Goal: Transaction & Acquisition: Purchase product/service

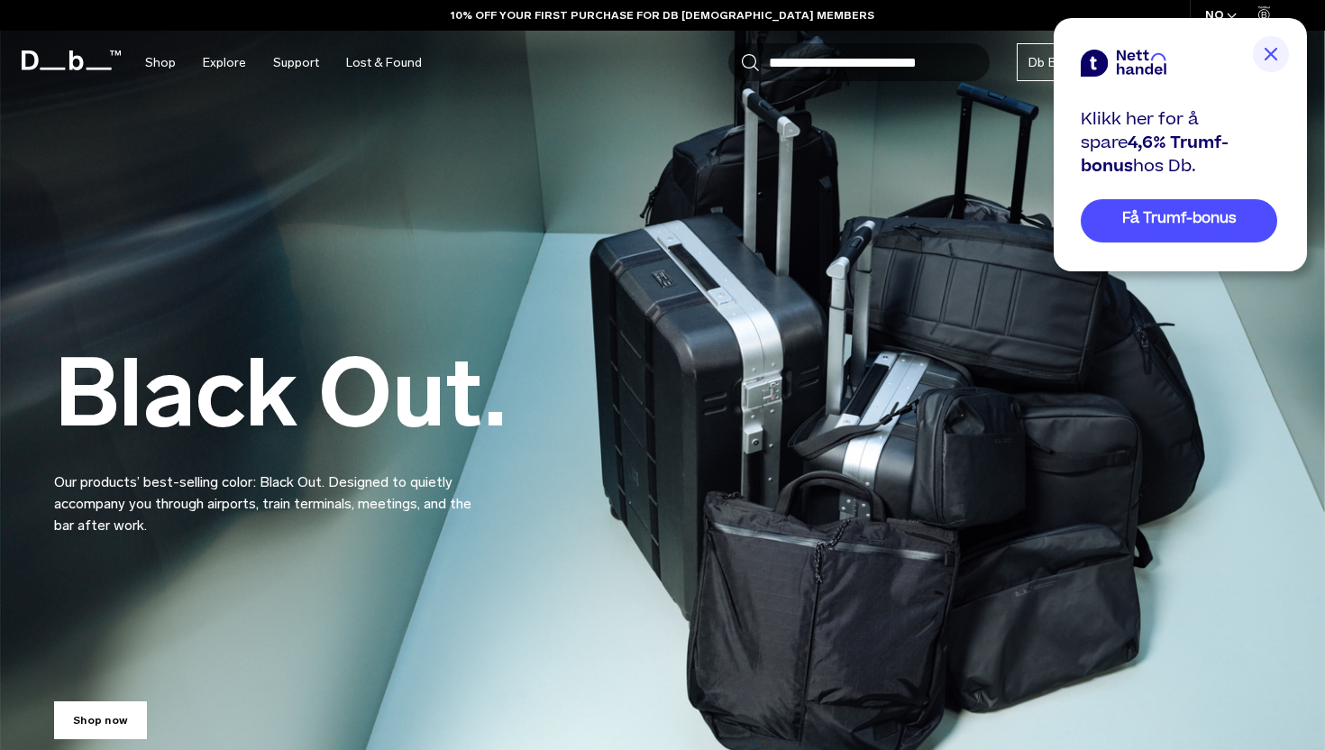
click at [1282, 52] on img at bounding box center [1271, 54] width 36 height 36
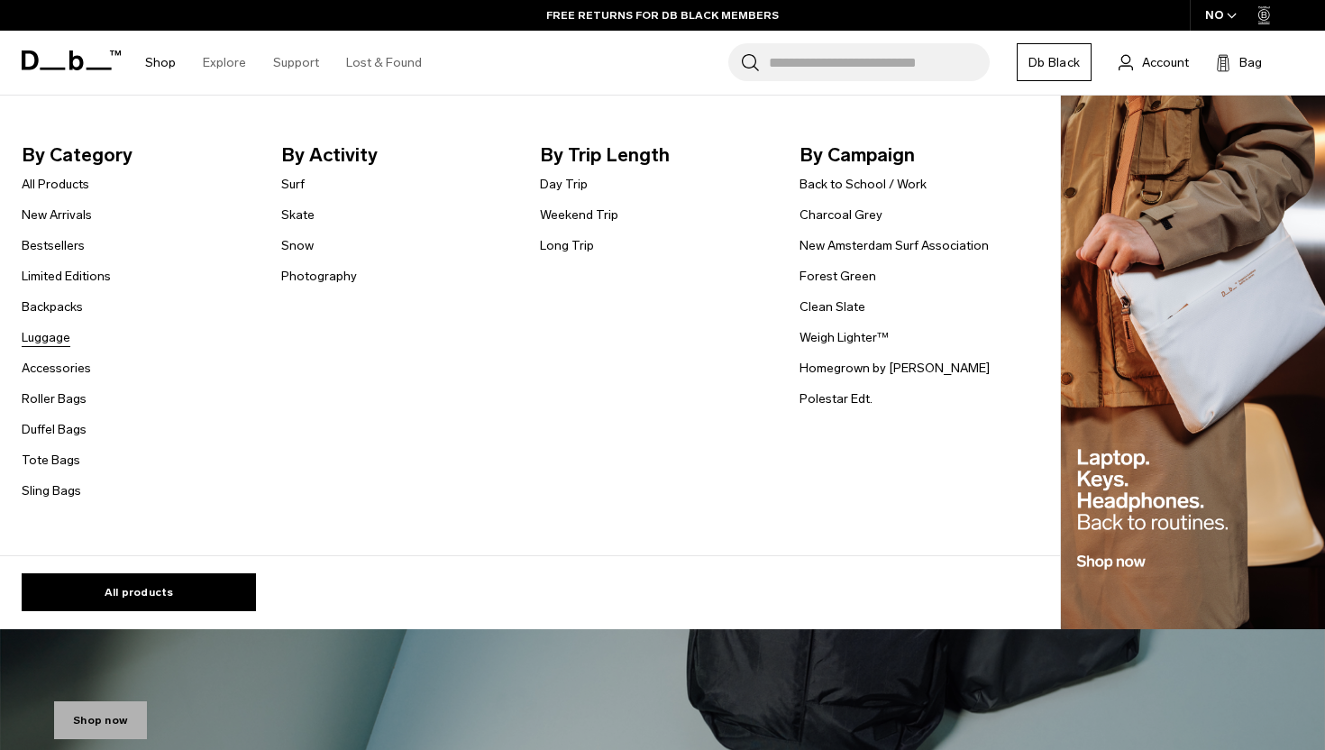
click at [56, 335] on link "Luggage" at bounding box center [46, 337] width 49 height 19
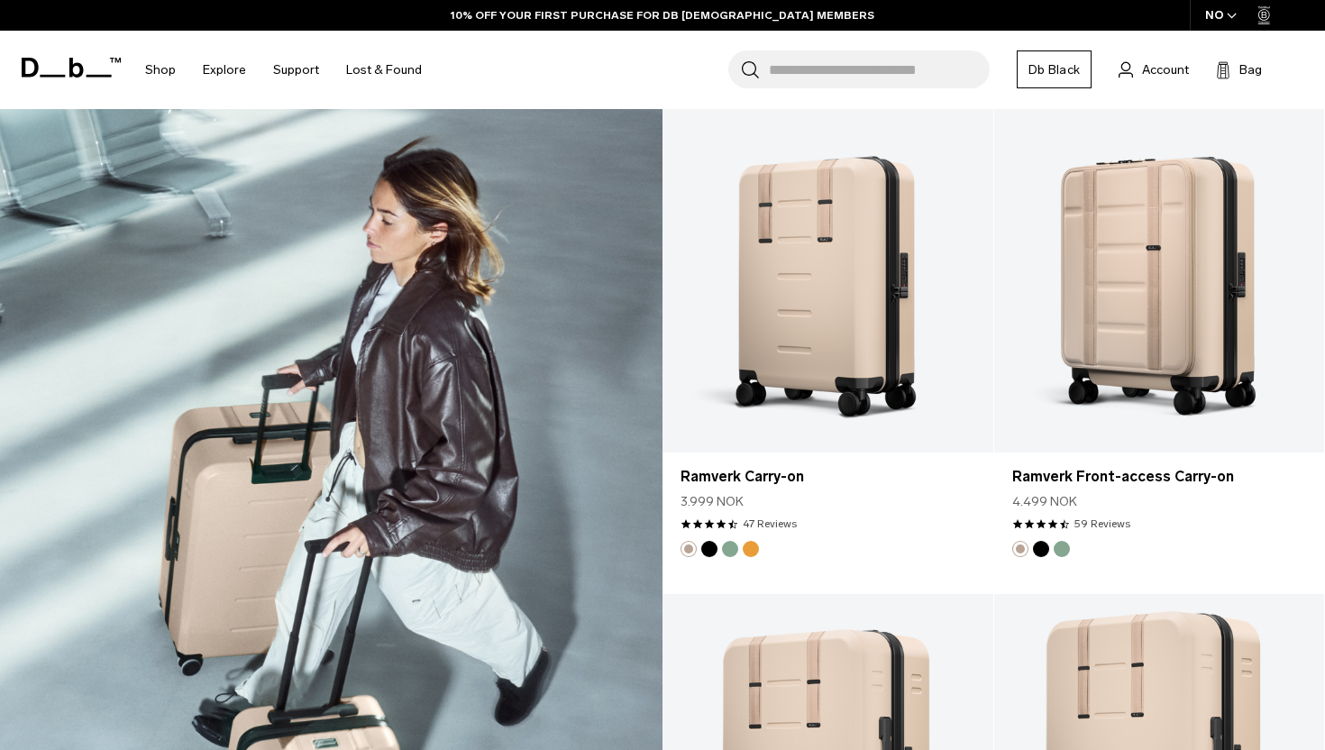
scroll to position [2440, 0]
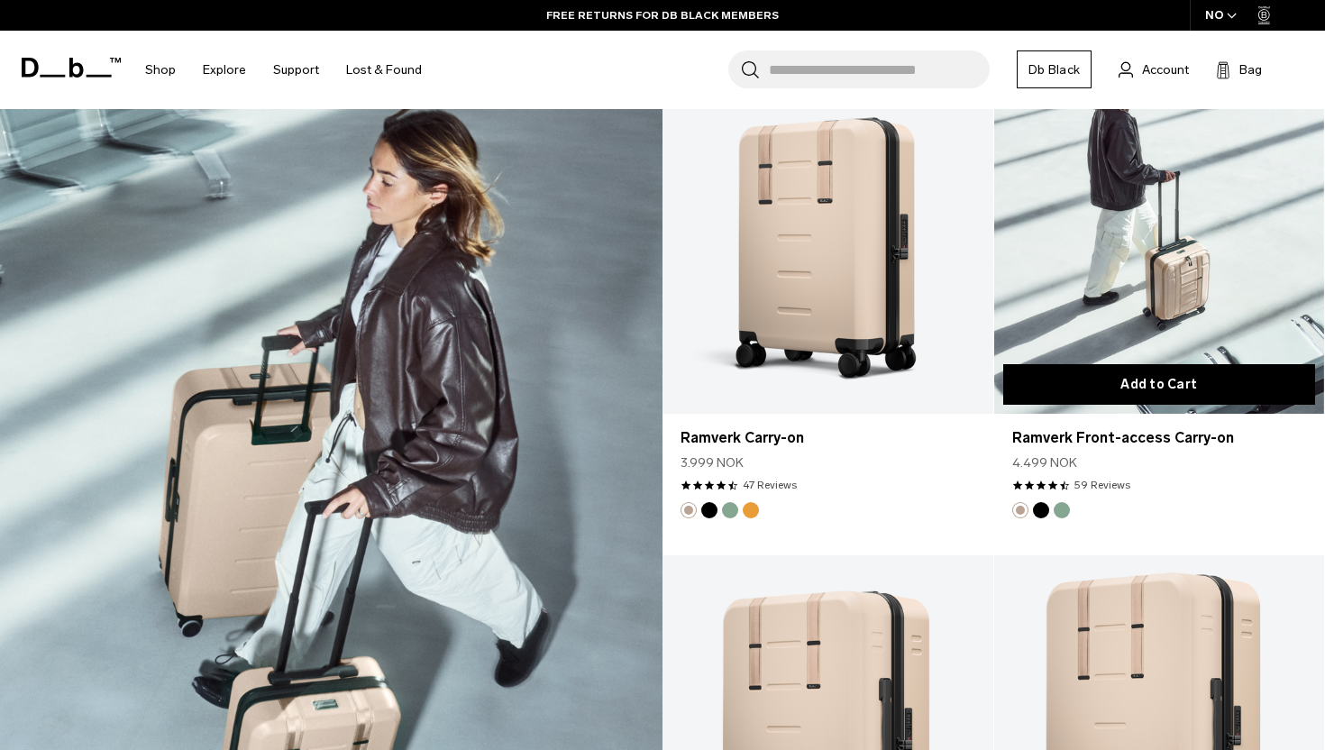
click at [1108, 372] on button "Add to Cart" at bounding box center [1159, 384] width 313 height 41
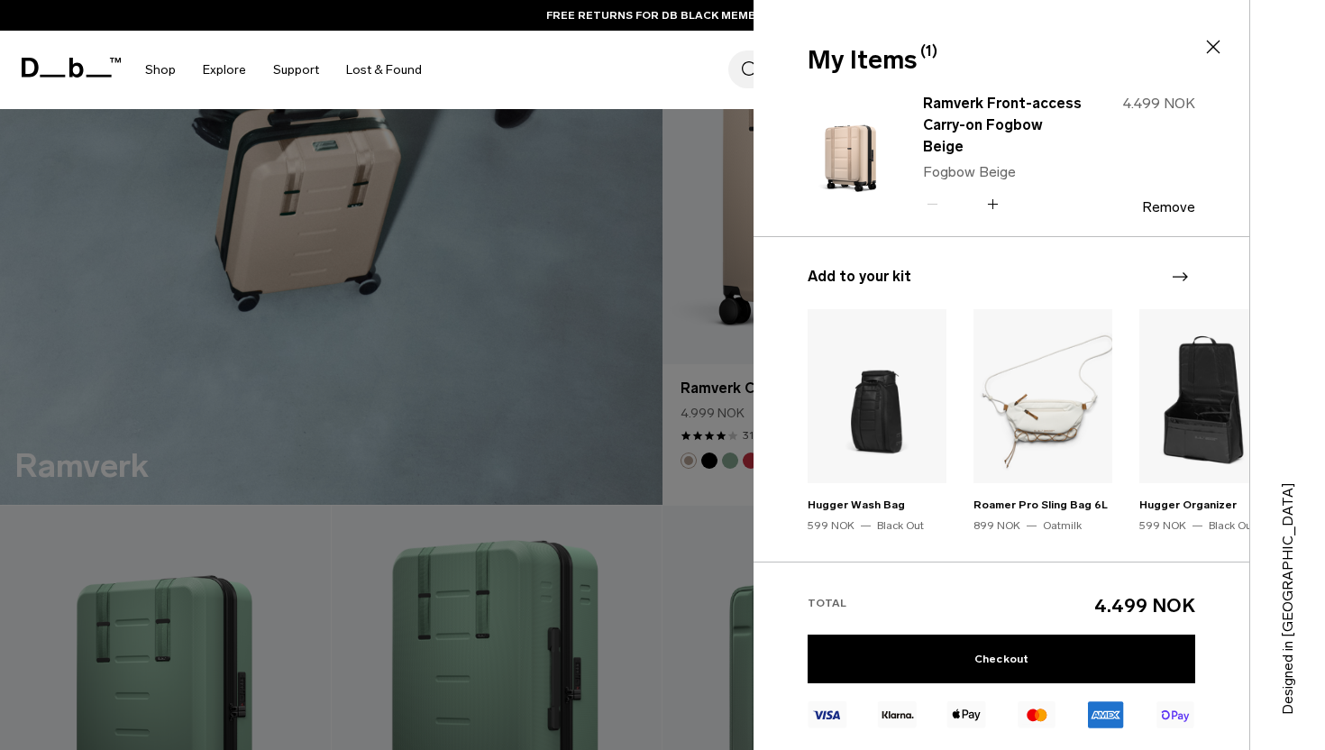
scroll to position [3010, 0]
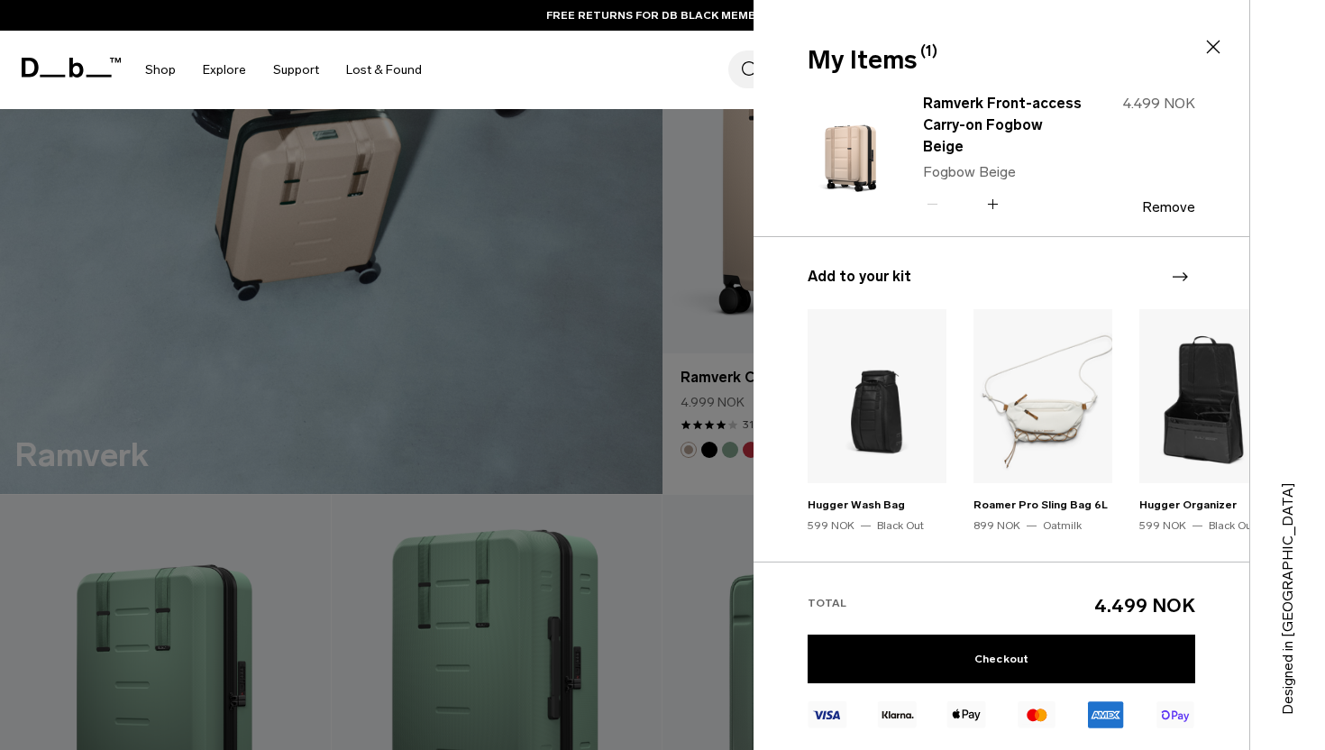
click at [700, 292] on div at bounding box center [662, 375] width 1325 height 750
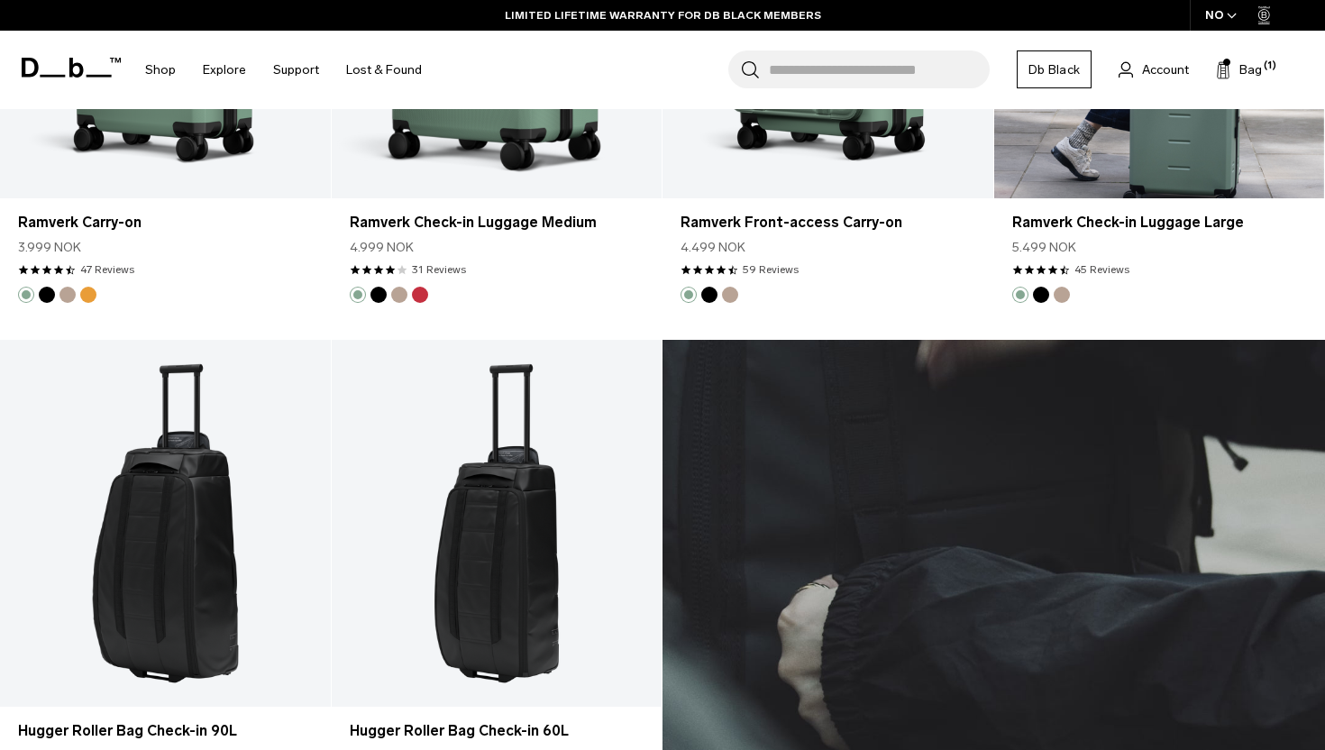
scroll to position [3490, 0]
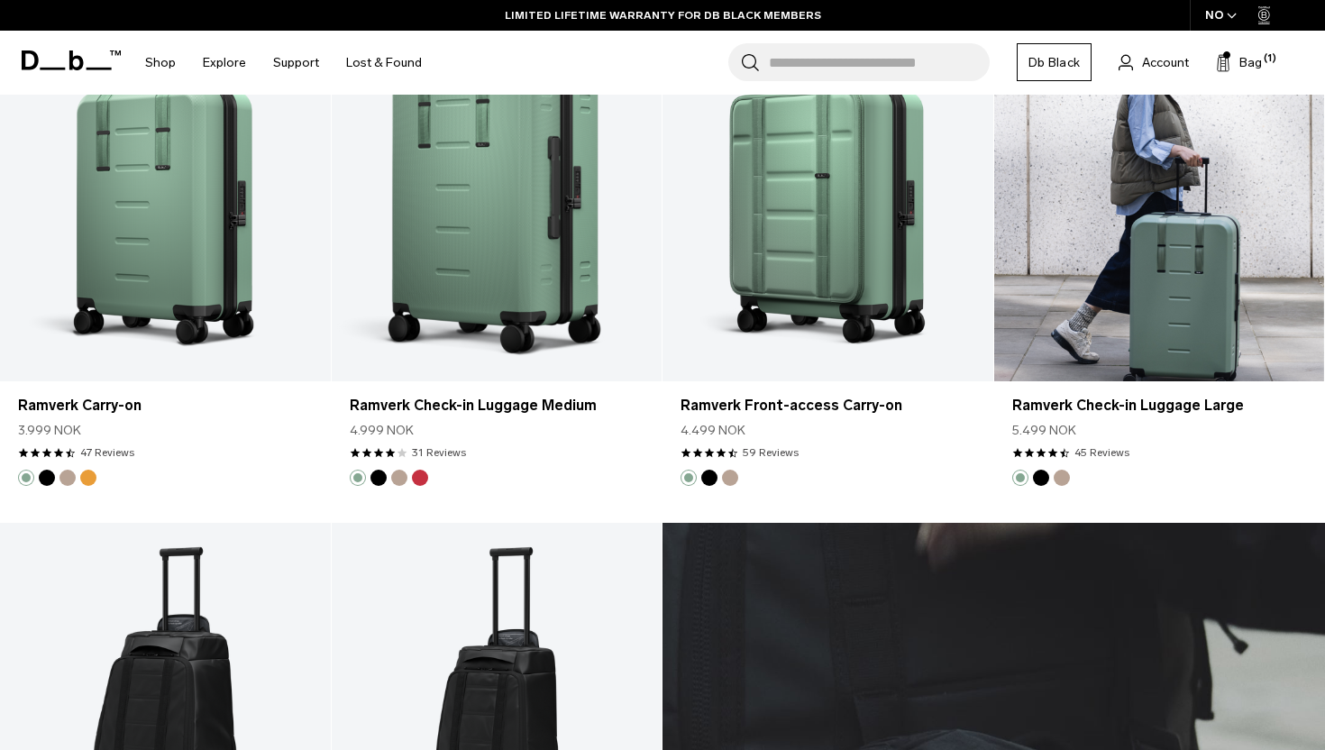
click at [1059, 483] on button "Fogbow Beige" at bounding box center [1062, 478] width 16 height 16
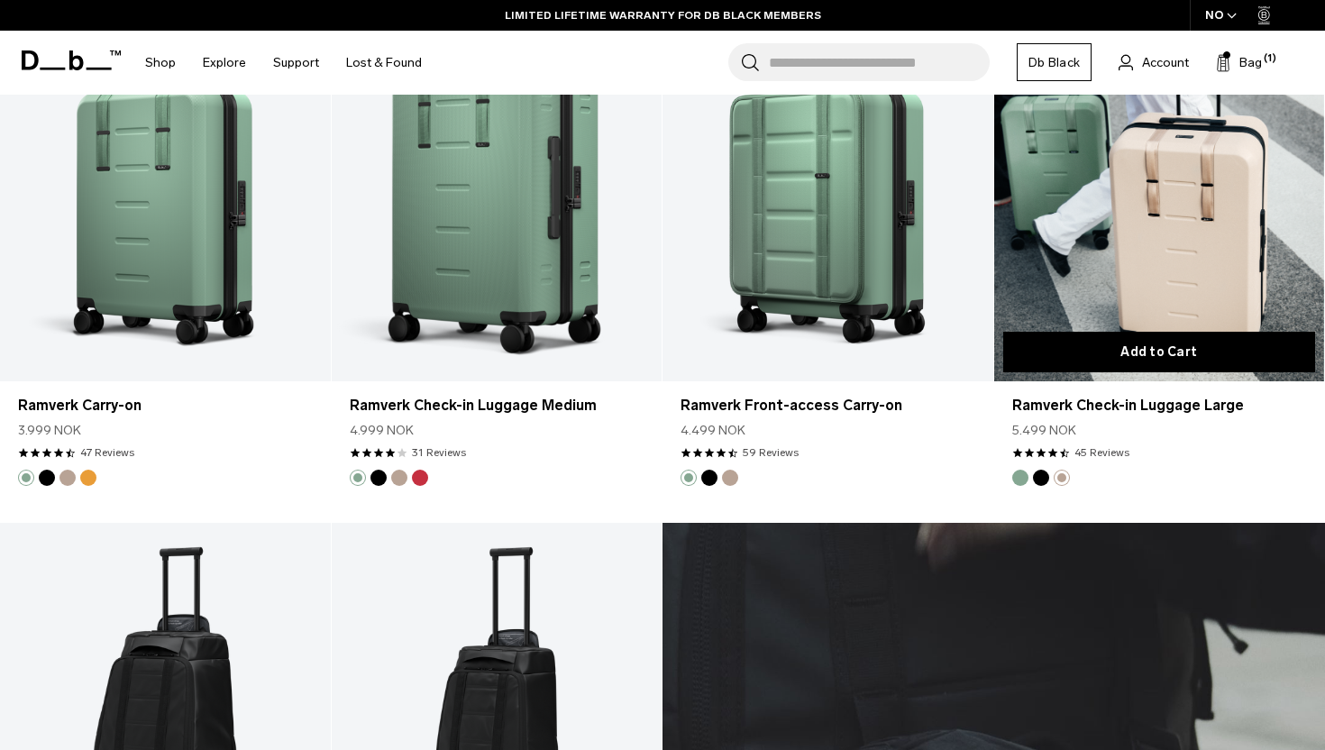
click at [1135, 354] on button "Add to Cart" at bounding box center [1159, 352] width 313 height 41
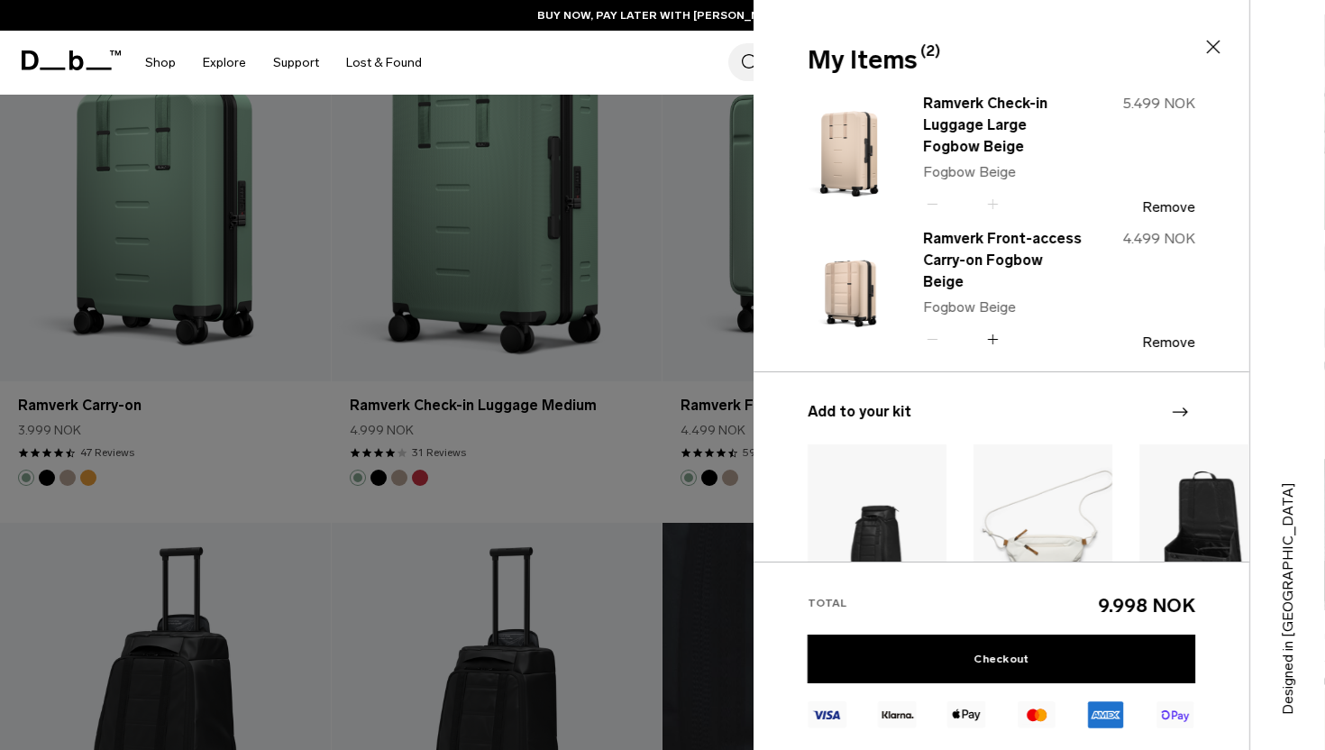
click at [715, 379] on div at bounding box center [662, 375] width 1325 height 750
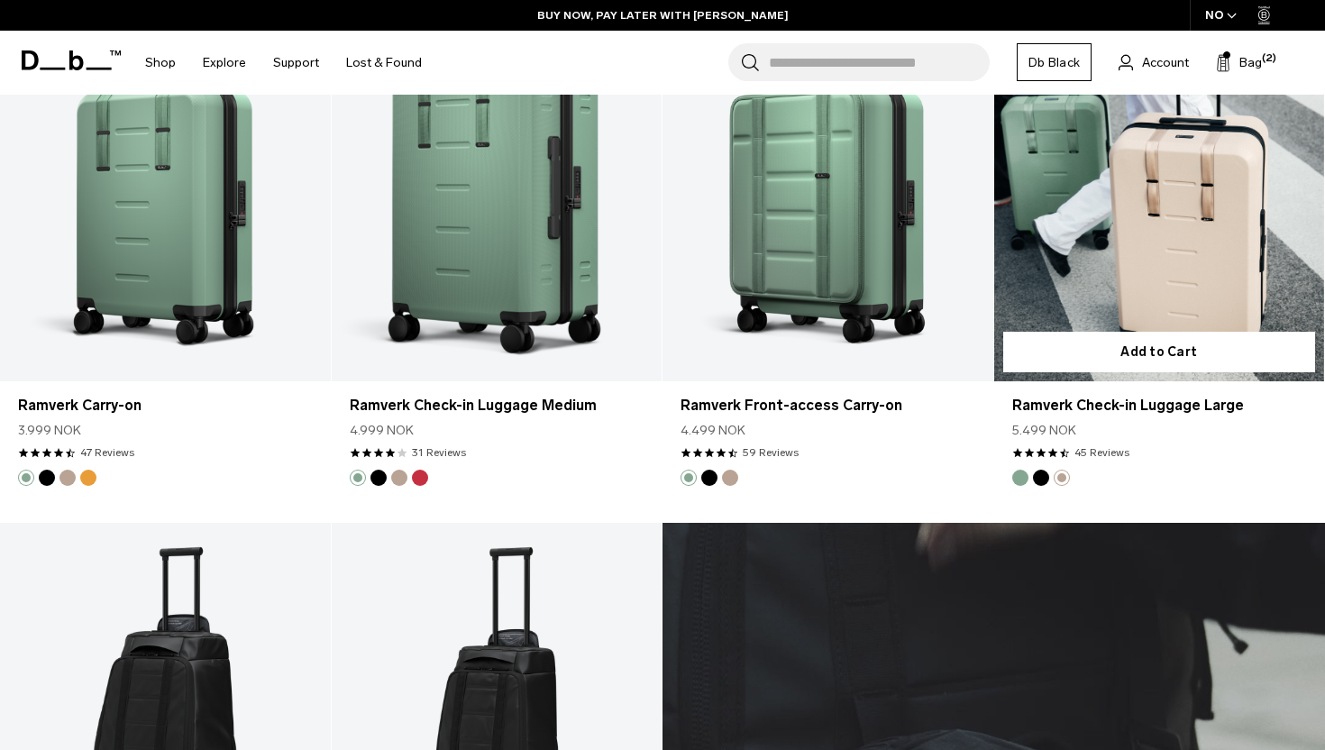
click at [1035, 475] on button "Black Out" at bounding box center [1041, 478] width 16 height 16
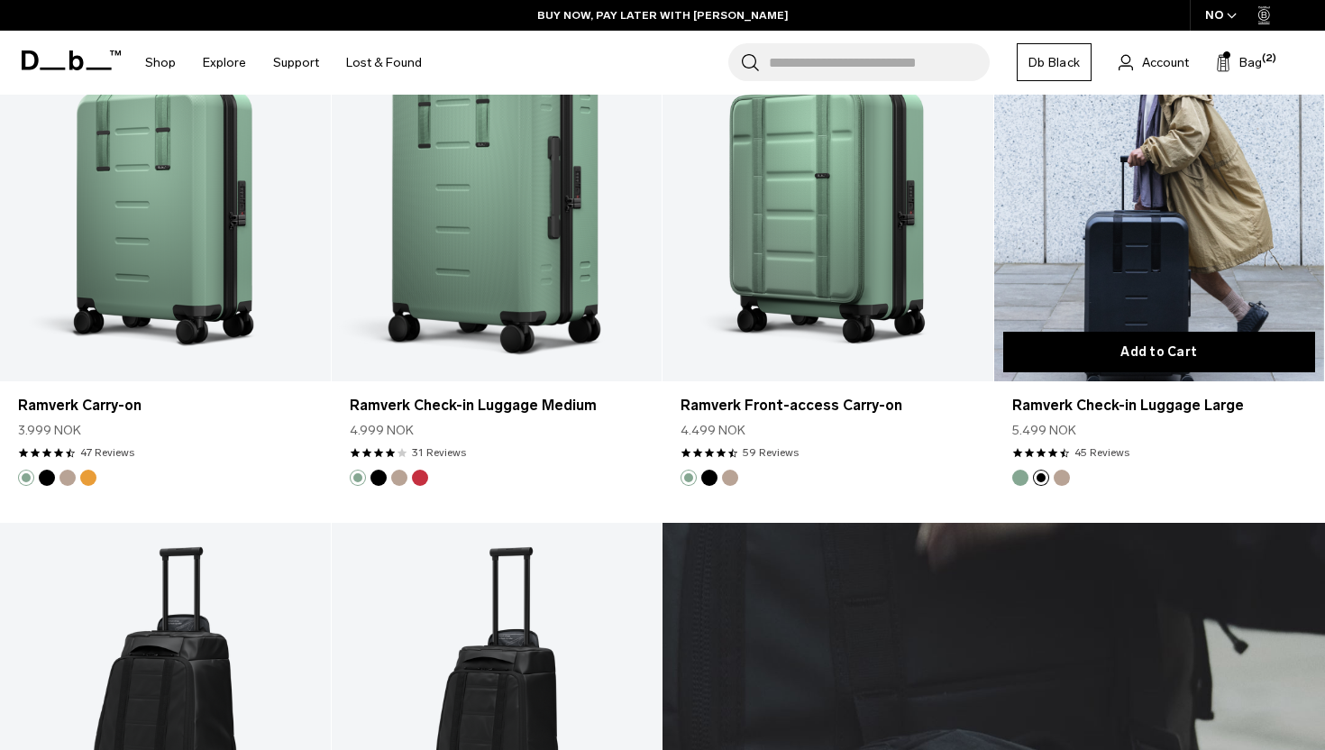
click at [1088, 347] on button "Add to Cart" at bounding box center [1159, 352] width 313 height 41
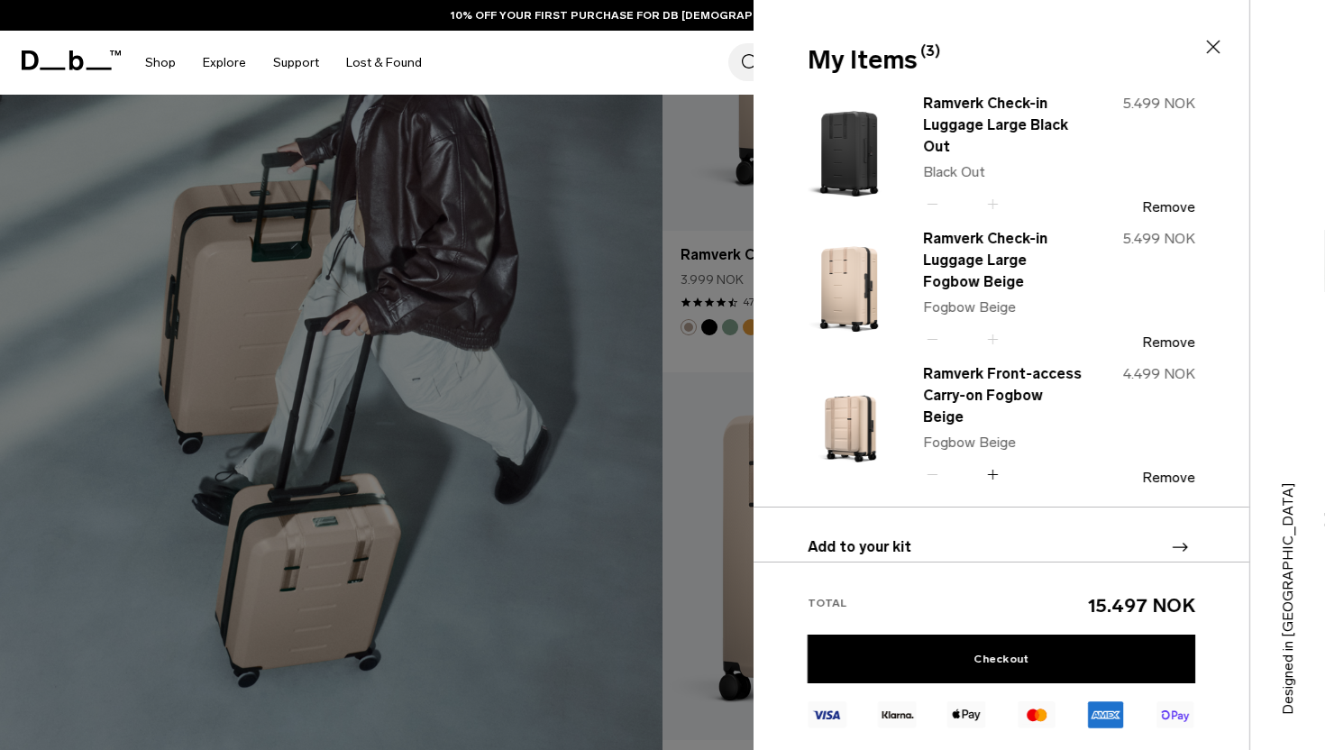
scroll to position [2599, 0]
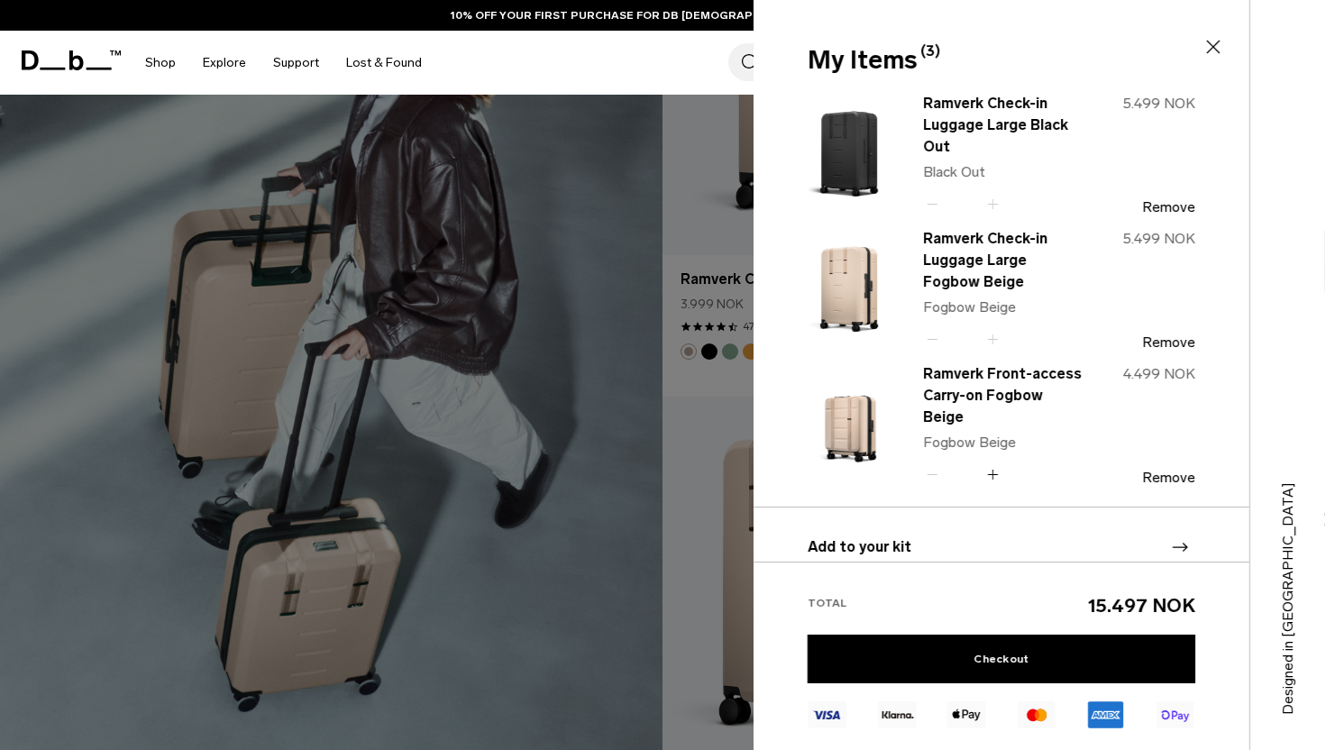
click at [582, 416] on div at bounding box center [662, 375] width 1325 height 750
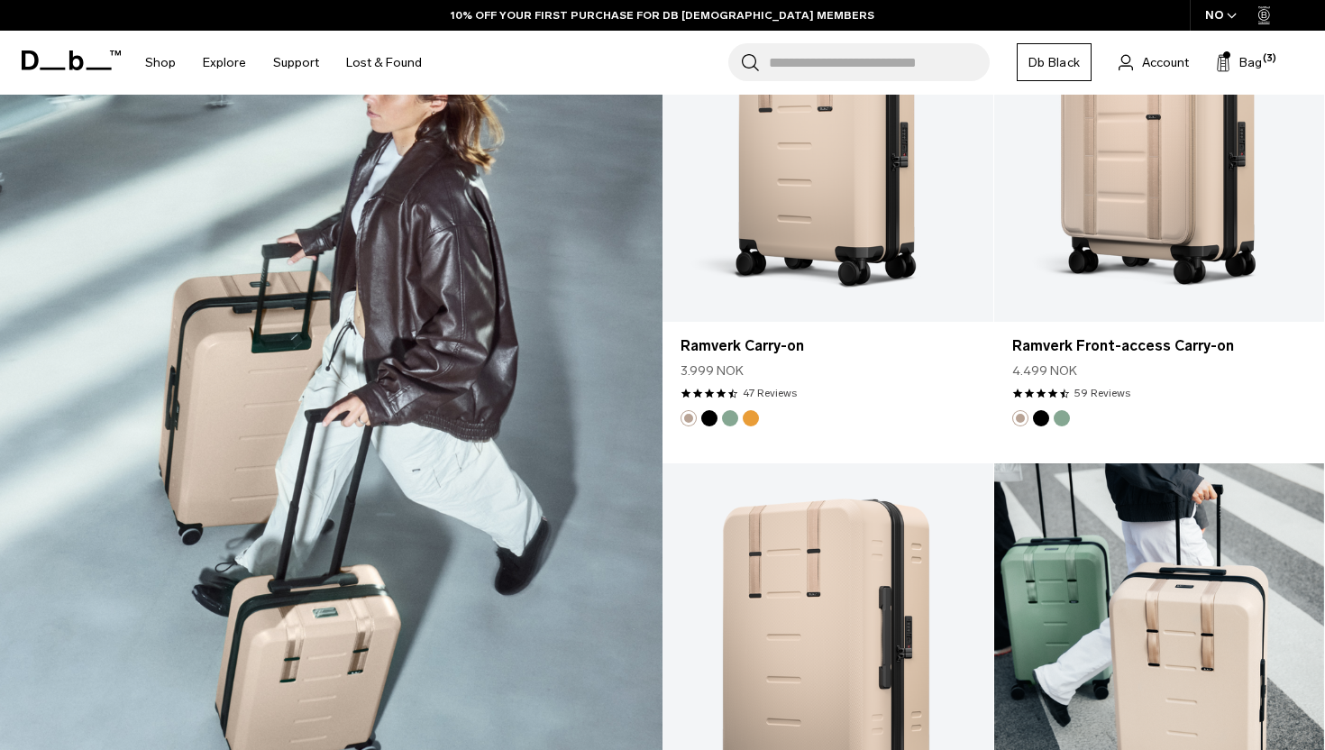
scroll to position [2503, 0]
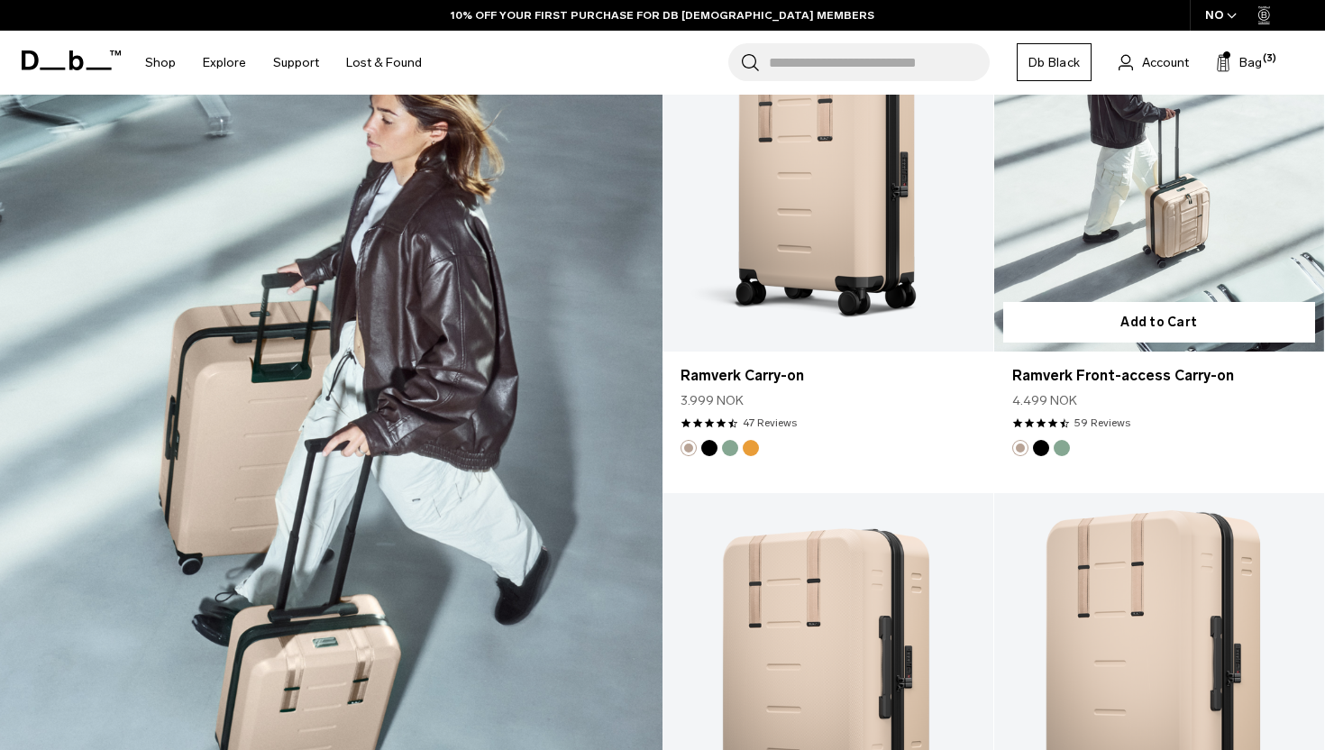
click at [1039, 450] on button "Black Out" at bounding box center [1041, 448] width 16 height 16
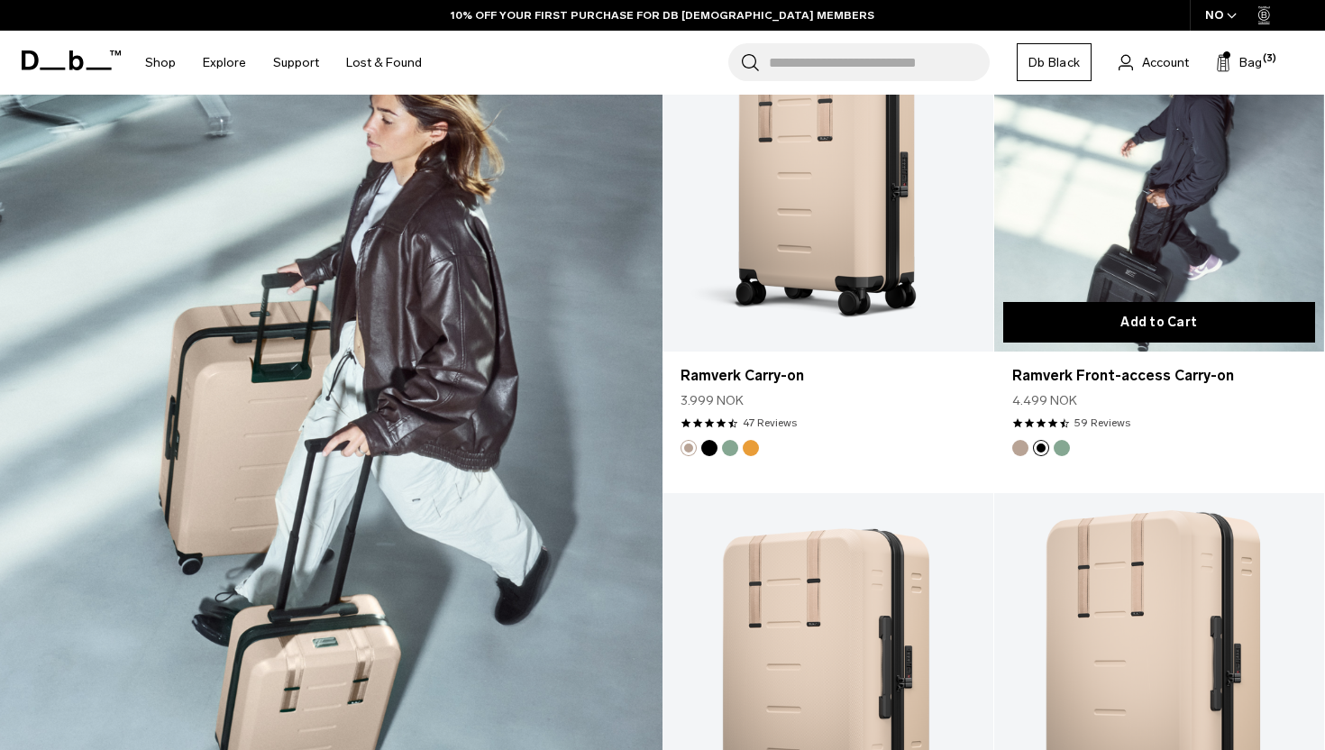
click at [1075, 330] on button "Add to Cart" at bounding box center [1159, 322] width 313 height 41
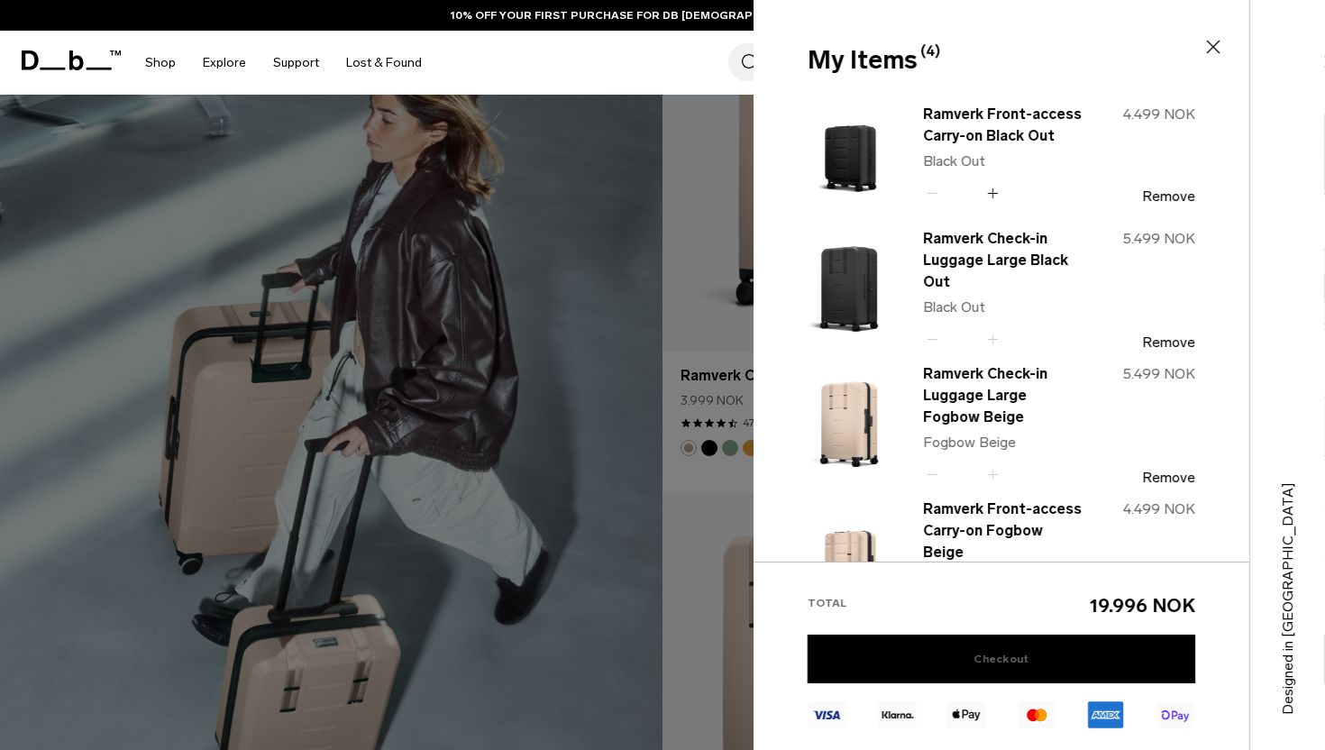
click at [977, 667] on link "Checkout" at bounding box center [1001, 658] width 388 height 49
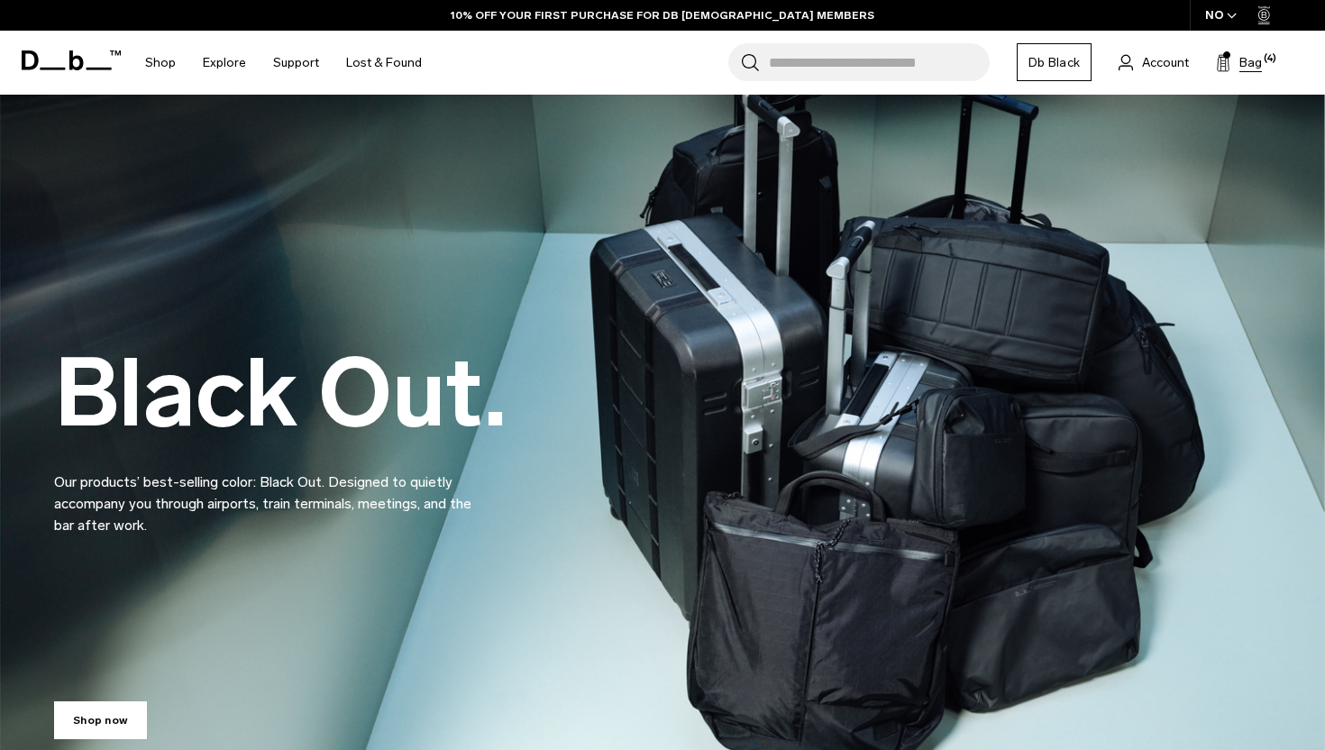
click at [1243, 63] on span "Bag" at bounding box center [1250, 62] width 23 height 19
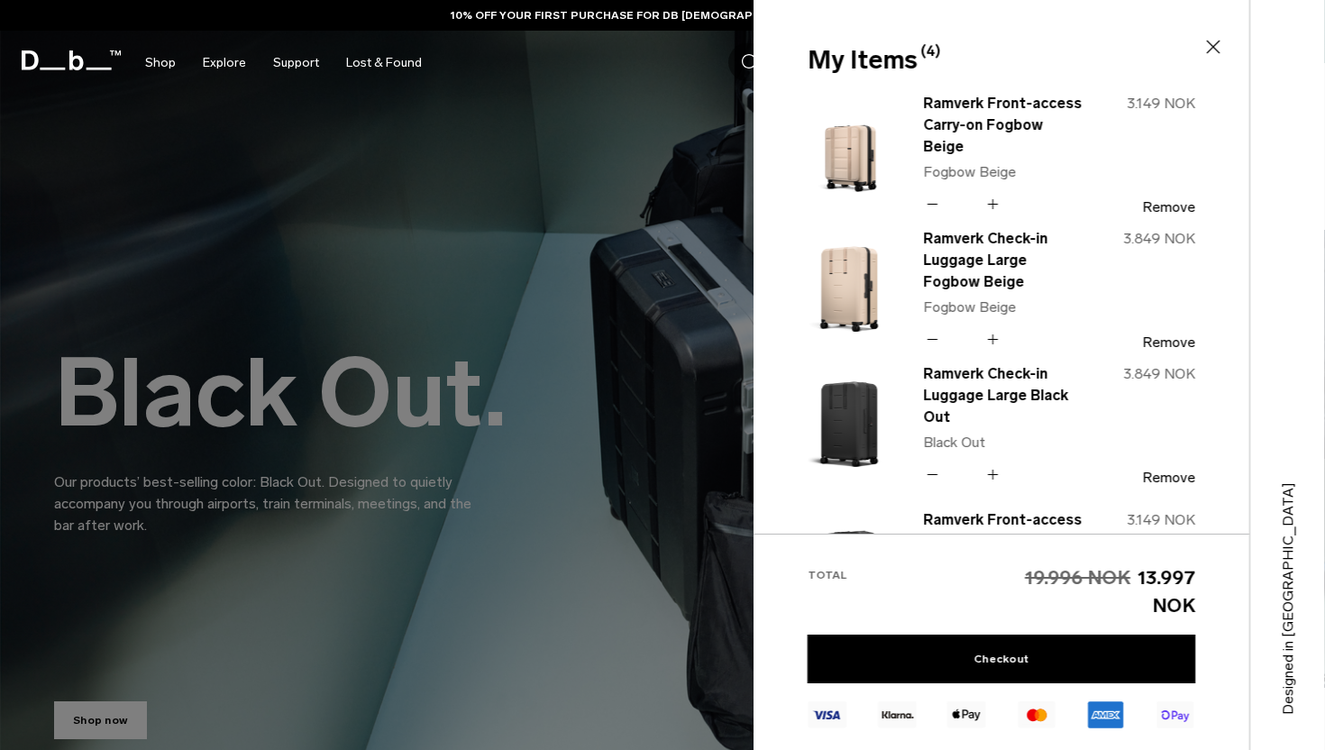
click at [963, 193] on input "*" at bounding box center [962, 204] width 41 height 22
click at [968, 193] on input "*" at bounding box center [962, 204] width 41 height 22
click at [1000, 192] on icon at bounding box center [992, 204] width 17 height 26
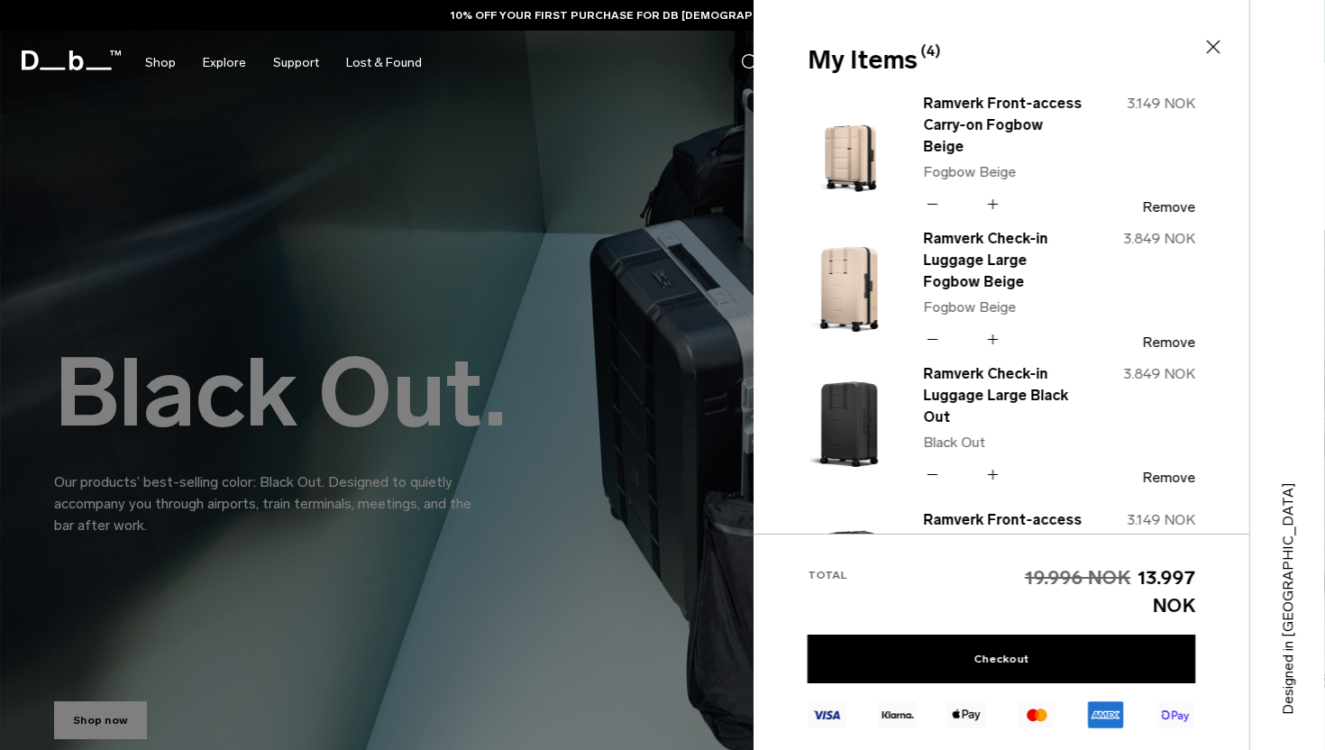
click at [994, 192] on icon at bounding box center [992, 204] width 17 height 26
click at [999, 326] on icon at bounding box center [992, 339] width 17 height 26
click at [999, 343] on icon at bounding box center [992, 339] width 17 height 26
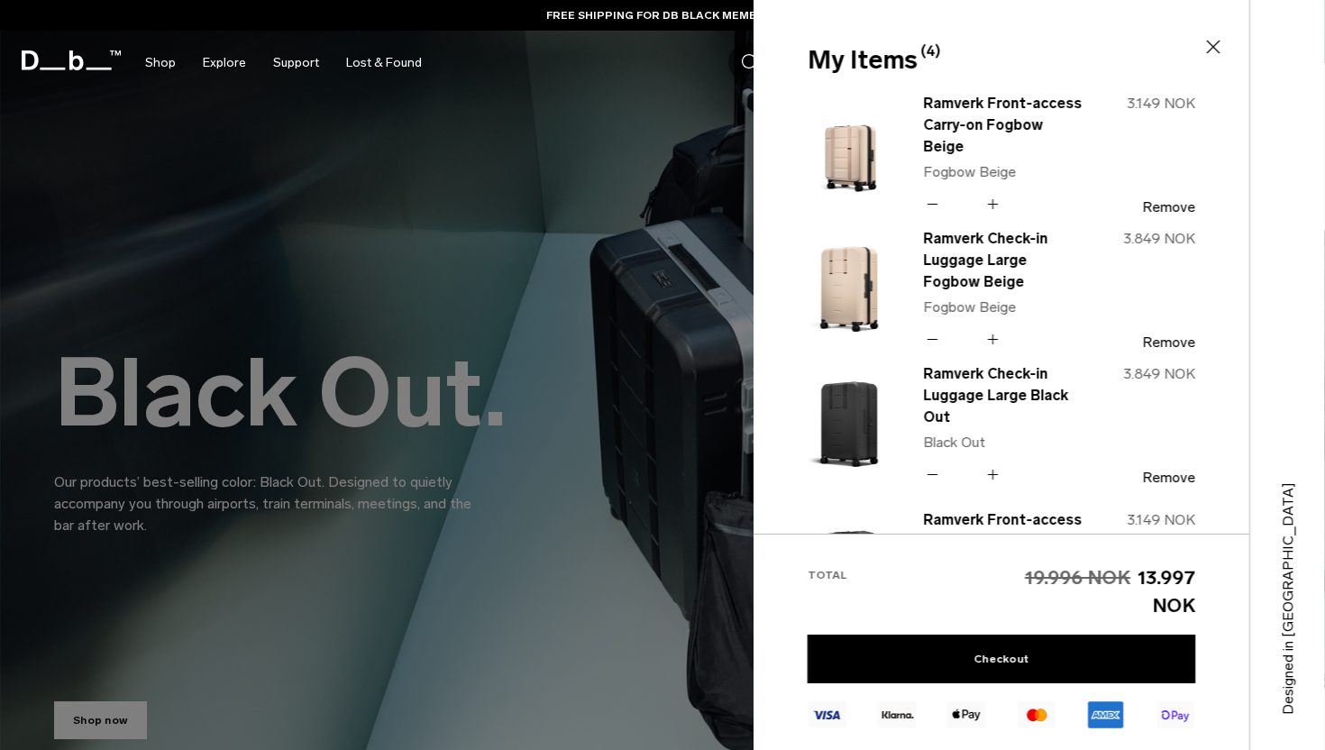
click at [999, 343] on icon at bounding box center [992, 339] width 17 height 26
click at [983, 269] on link "Ramverk Check-in Luggage Large Fogbow Beige" at bounding box center [1002, 260] width 159 height 65
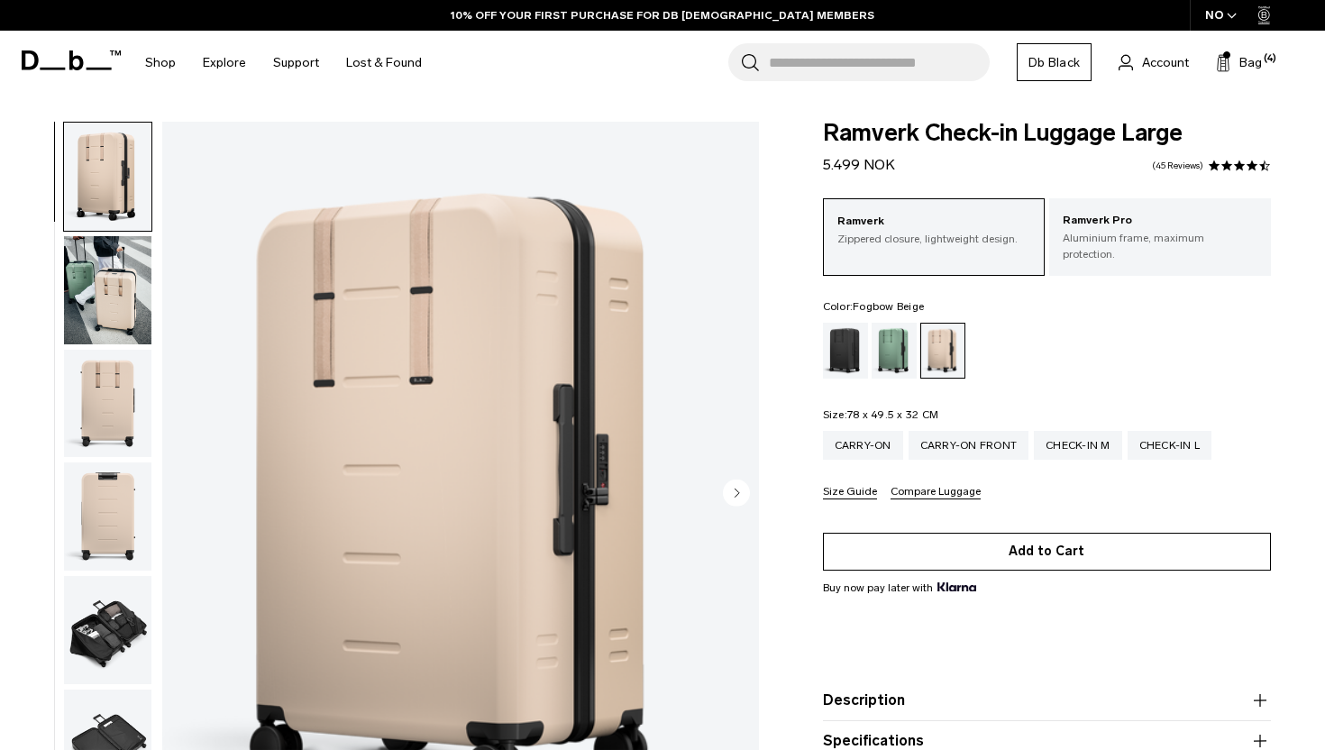
click at [1071, 533] on button "Add to Cart" at bounding box center [1047, 552] width 448 height 38
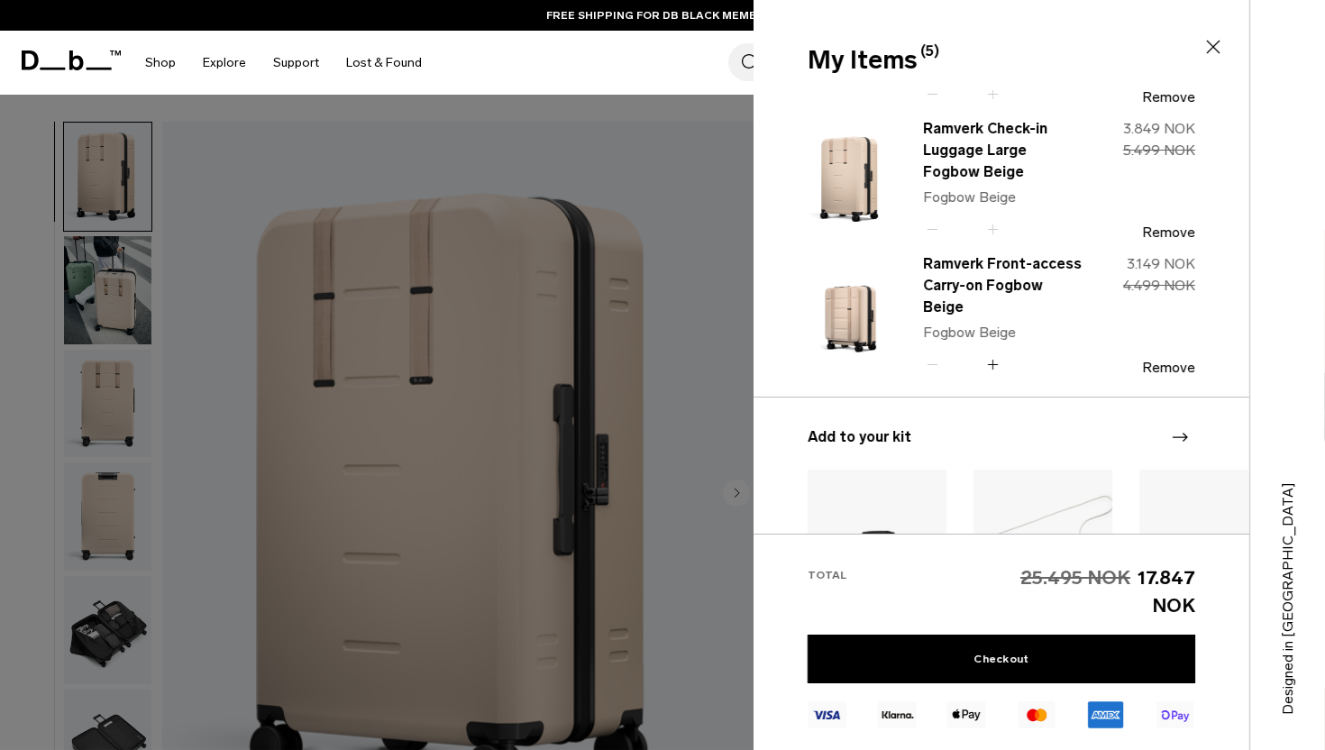
scroll to position [383, 0]
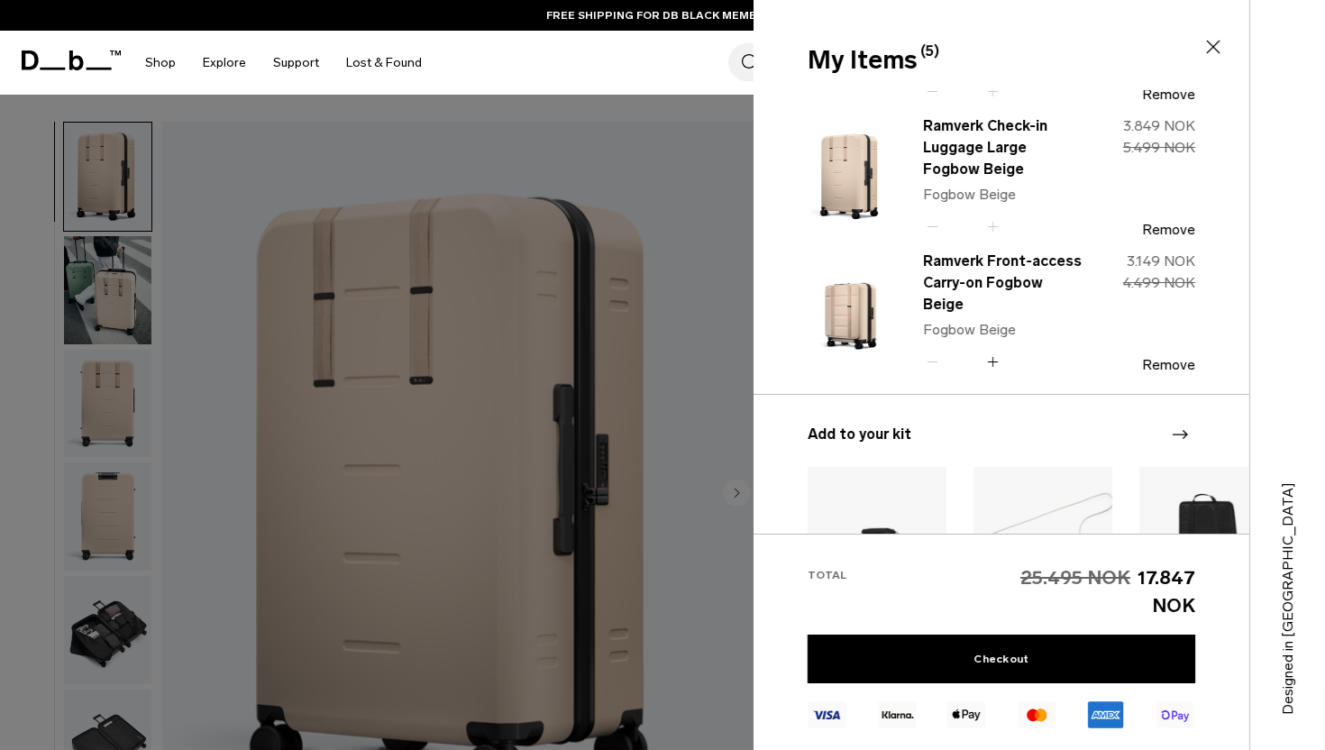
click at [1002, 355] on div "Quantity - * +" at bounding box center [1002, 362] width 159 height 22
click at [996, 349] on icon at bounding box center [992, 362] width 17 height 26
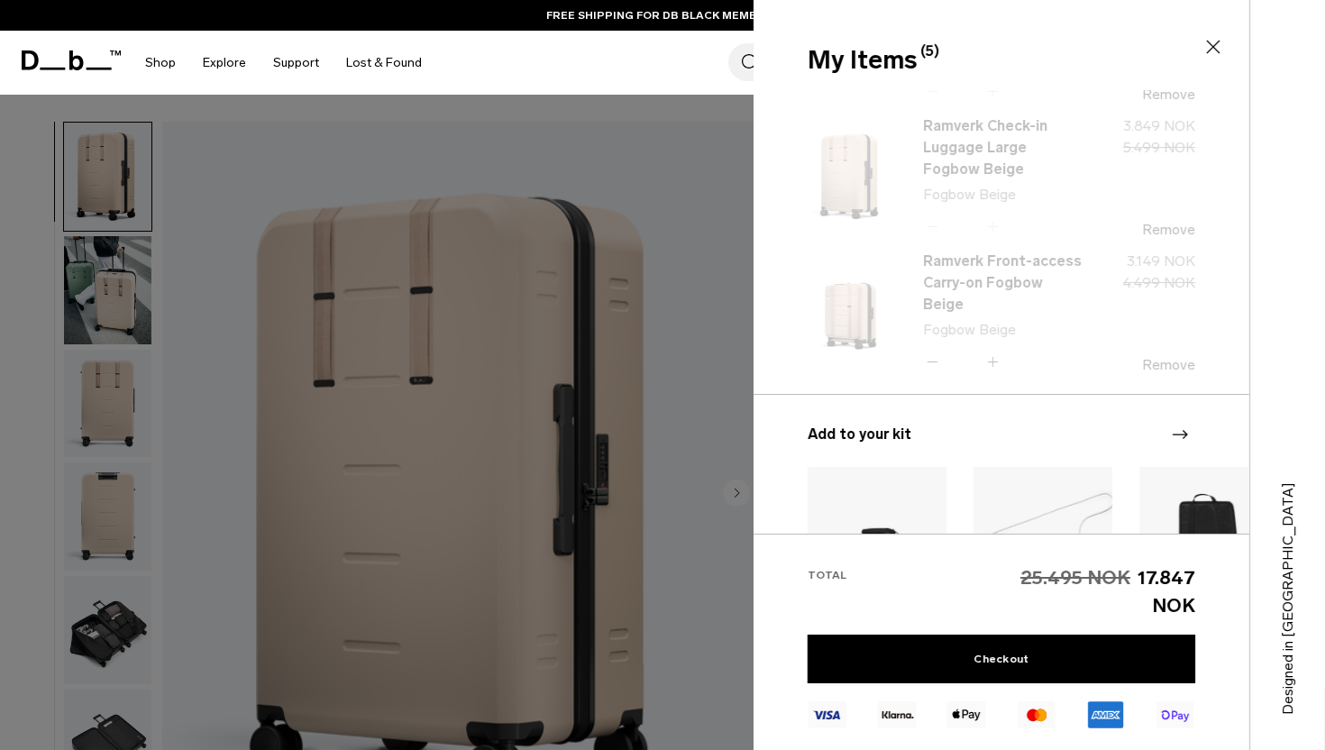
click at [996, 344] on div "Ramverk Check-in Luggage Large Fogbow Beige Fogbow Beige Quantity - * + 384930 …" at bounding box center [1001, 311] width 496 height 443
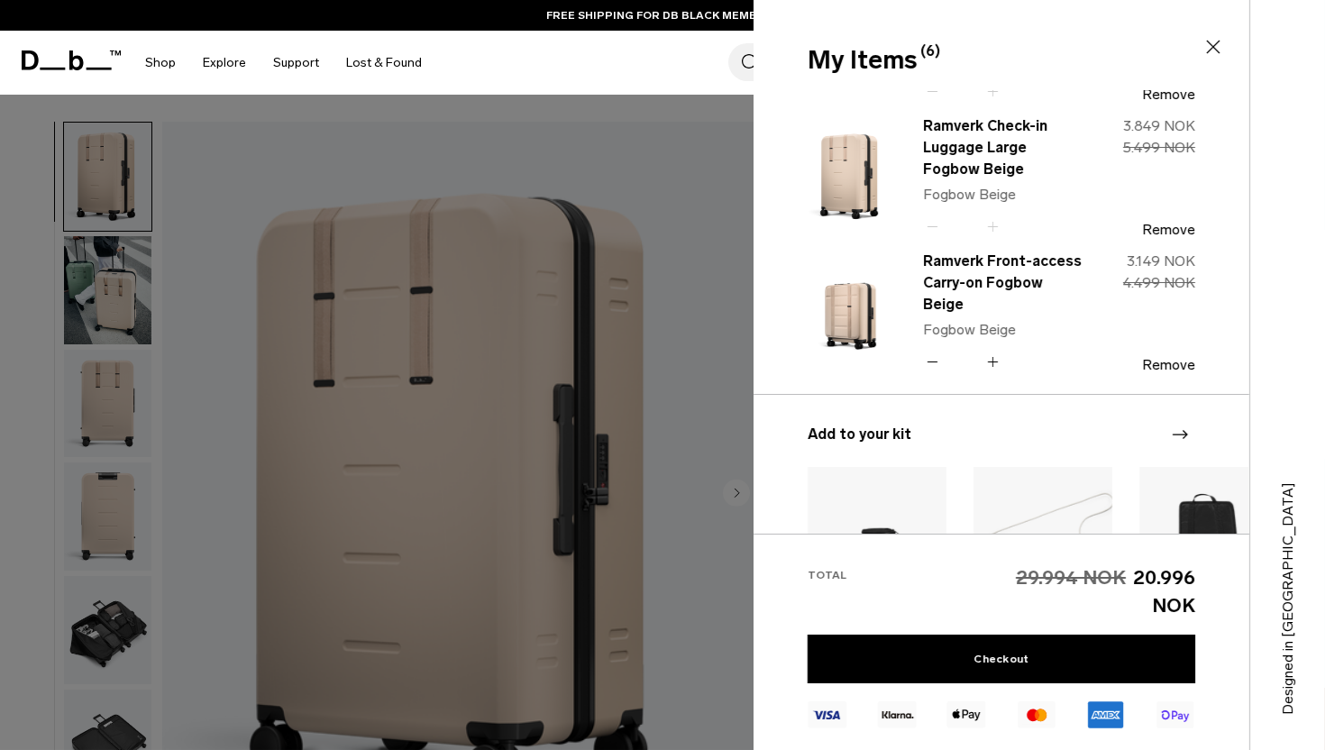
click at [995, 351] on icon at bounding box center [992, 362] width 17 height 26
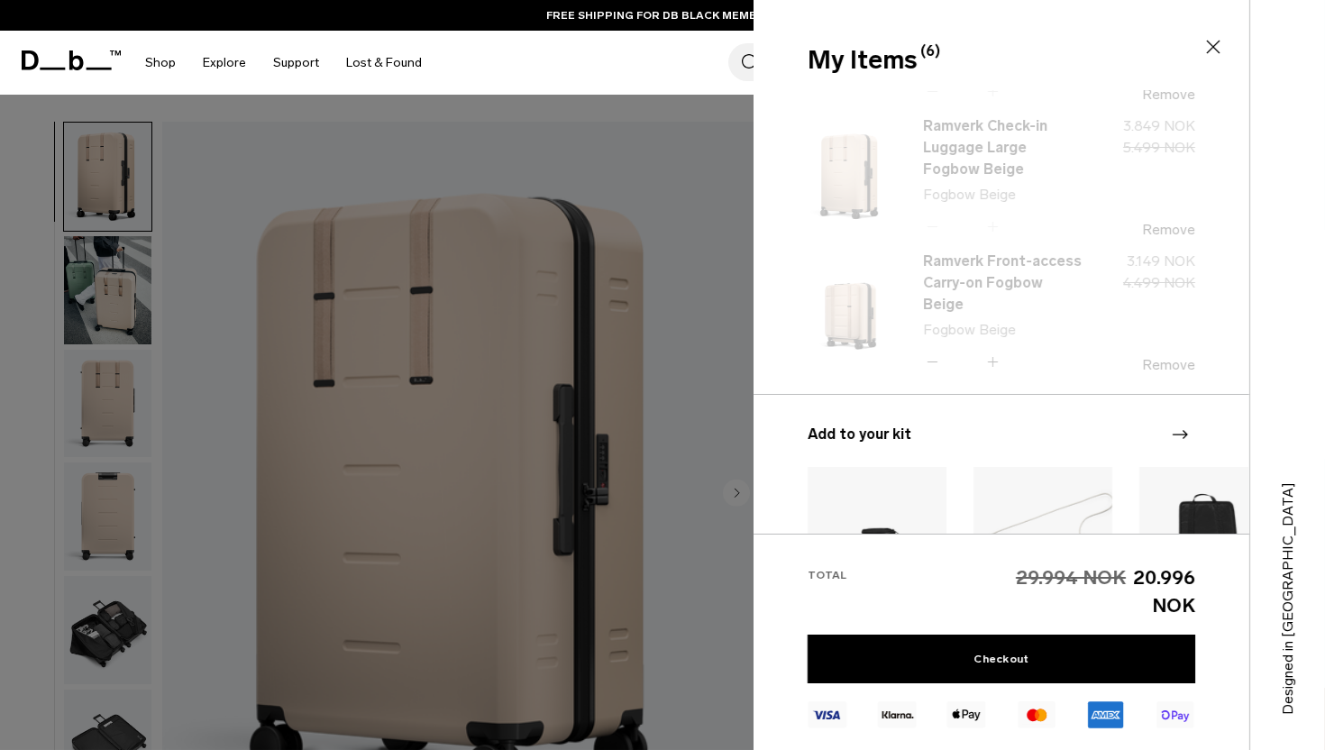
click at [995, 351] on div "Ramverk Check-in Luggage Large Fogbow Beige Fogbow Beige Quantity - * + 384930 …" at bounding box center [1001, 311] width 496 height 443
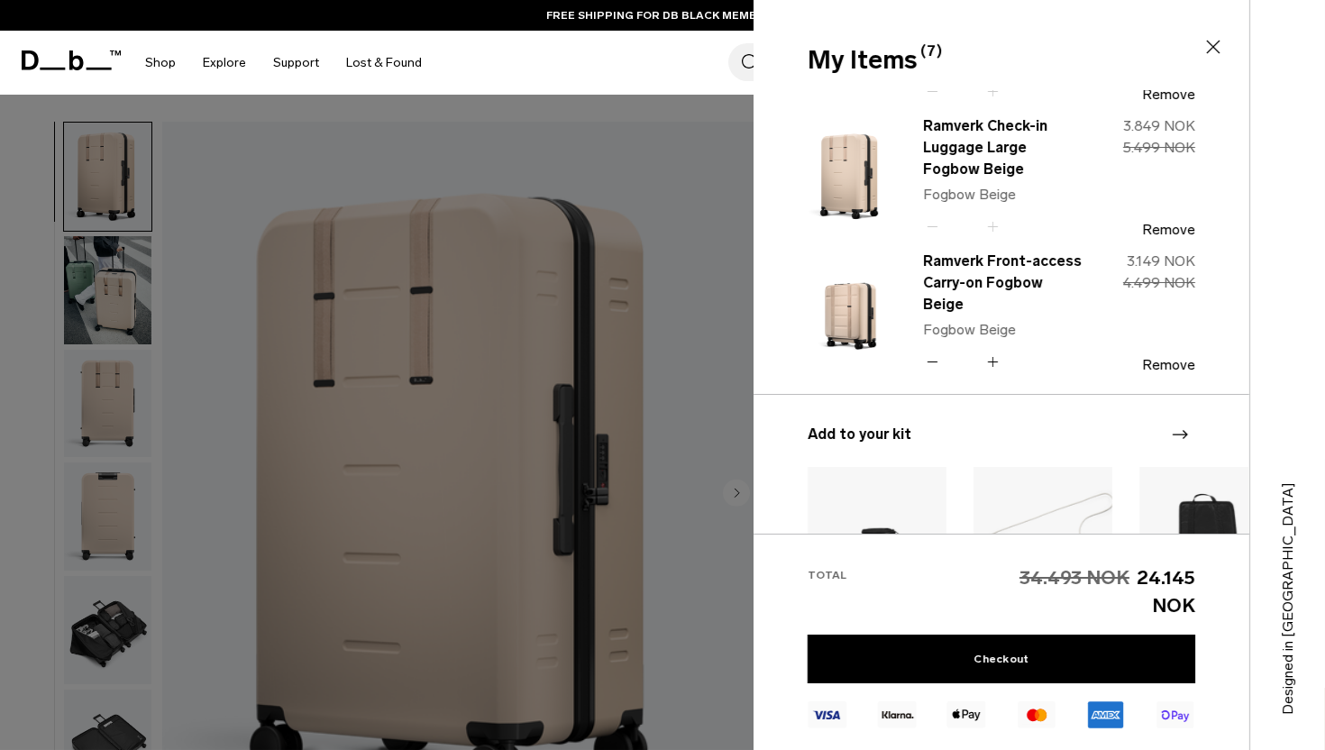
click at [995, 351] on icon at bounding box center [992, 362] width 17 height 26
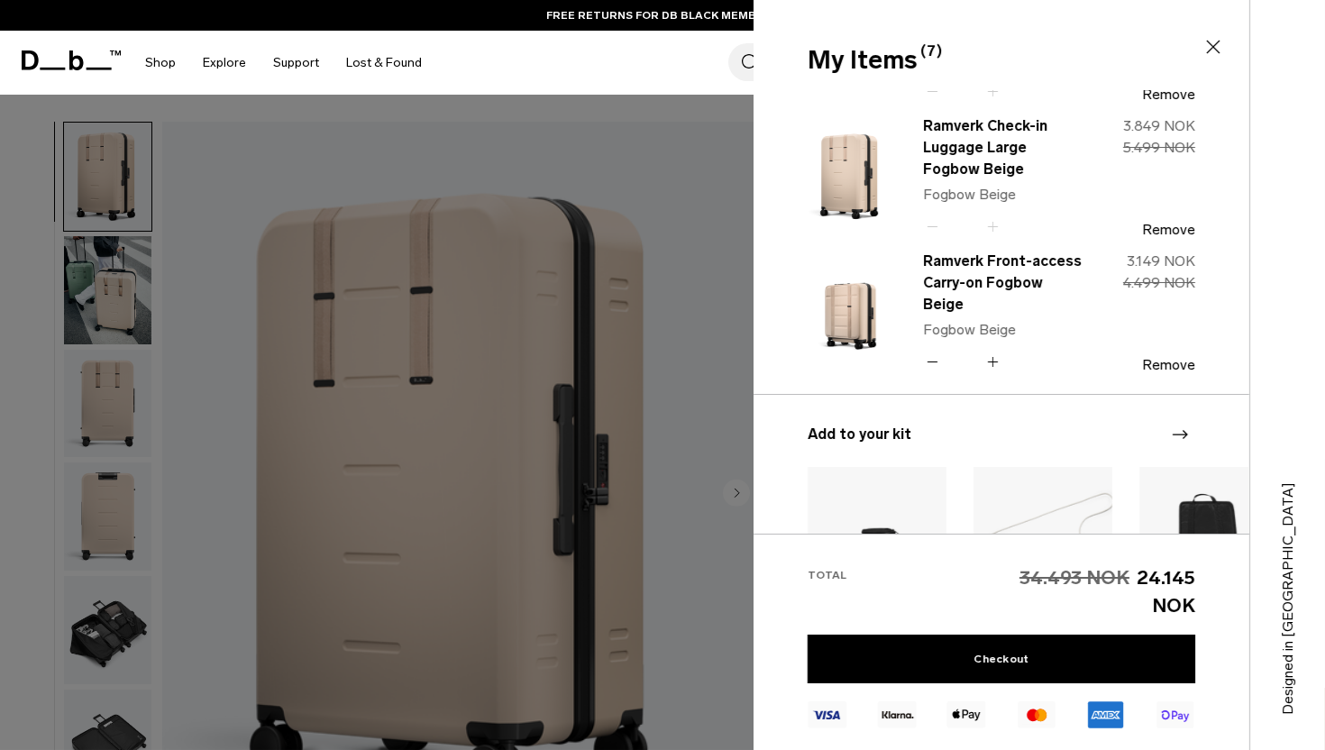
click at [995, 351] on icon at bounding box center [992, 362] width 17 height 26
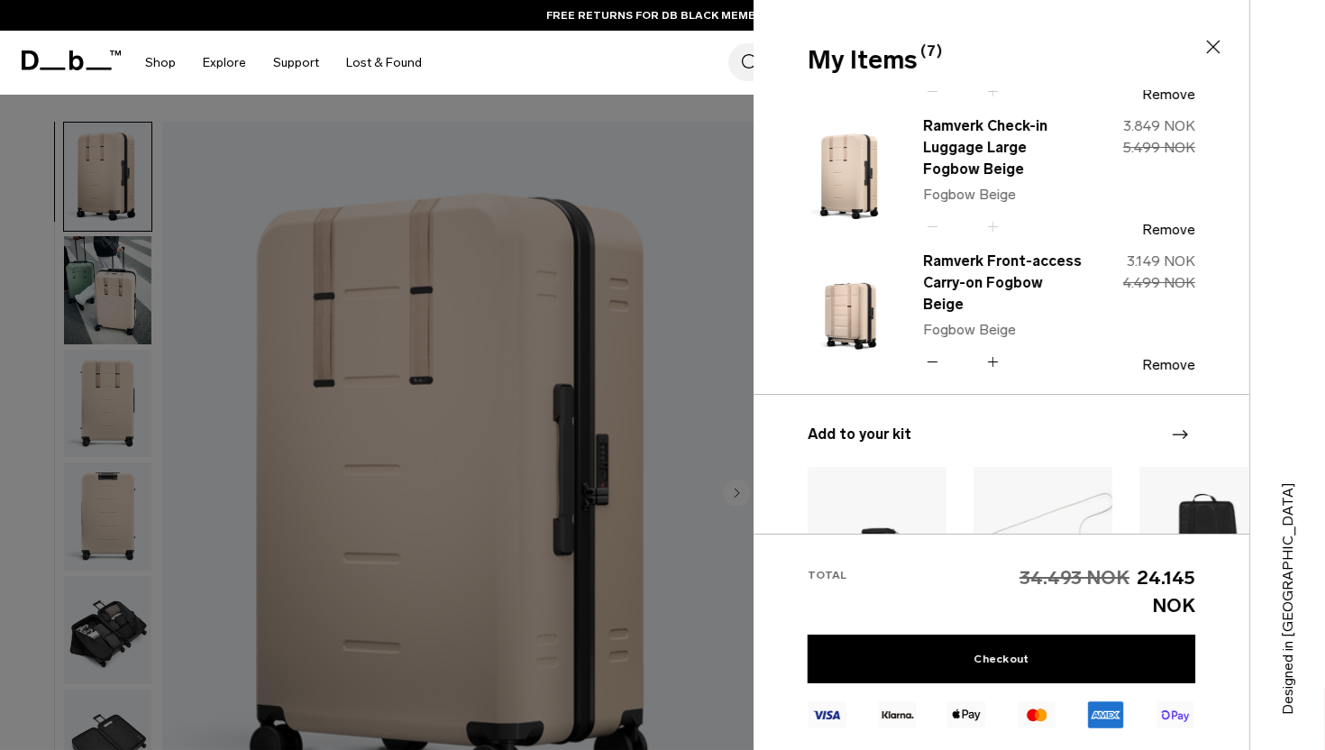
click at [995, 351] on icon at bounding box center [992, 362] width 17 height 26
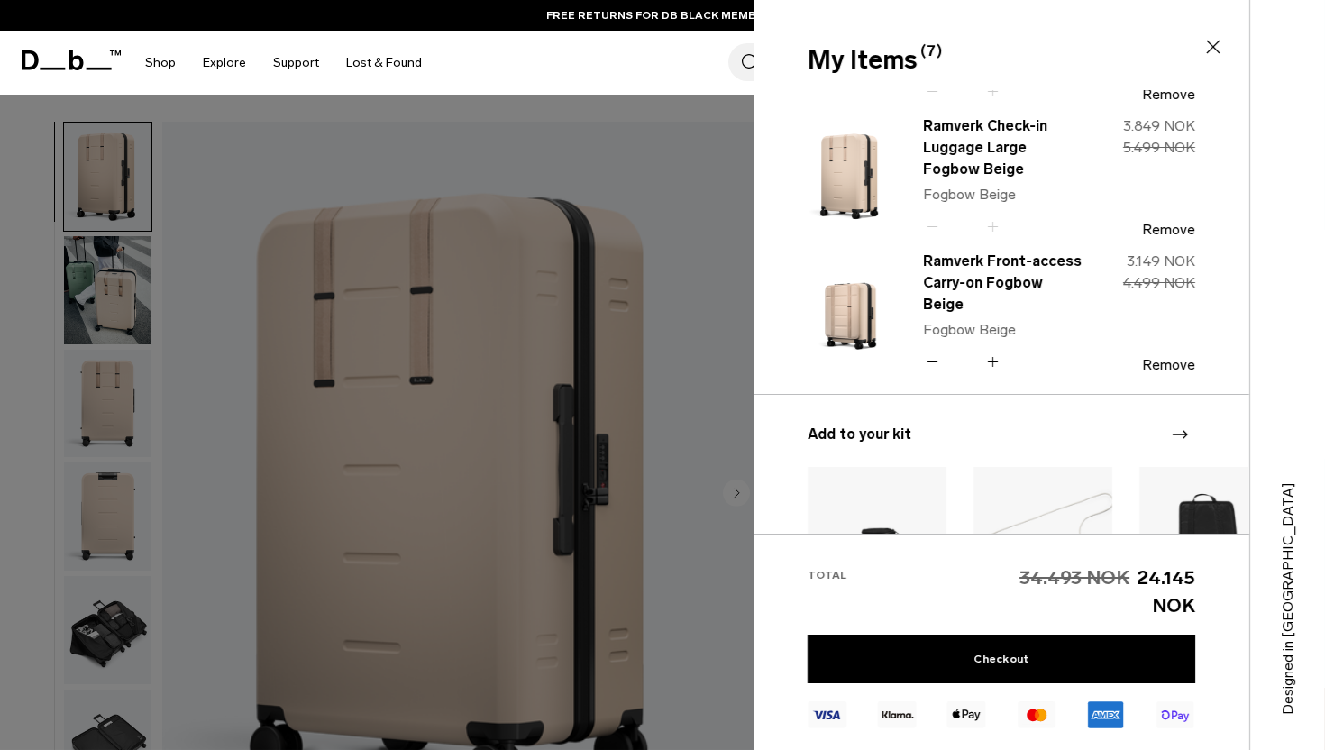
click at [995, 351] on icon at bounding box center [992, 362] width 17 height 26
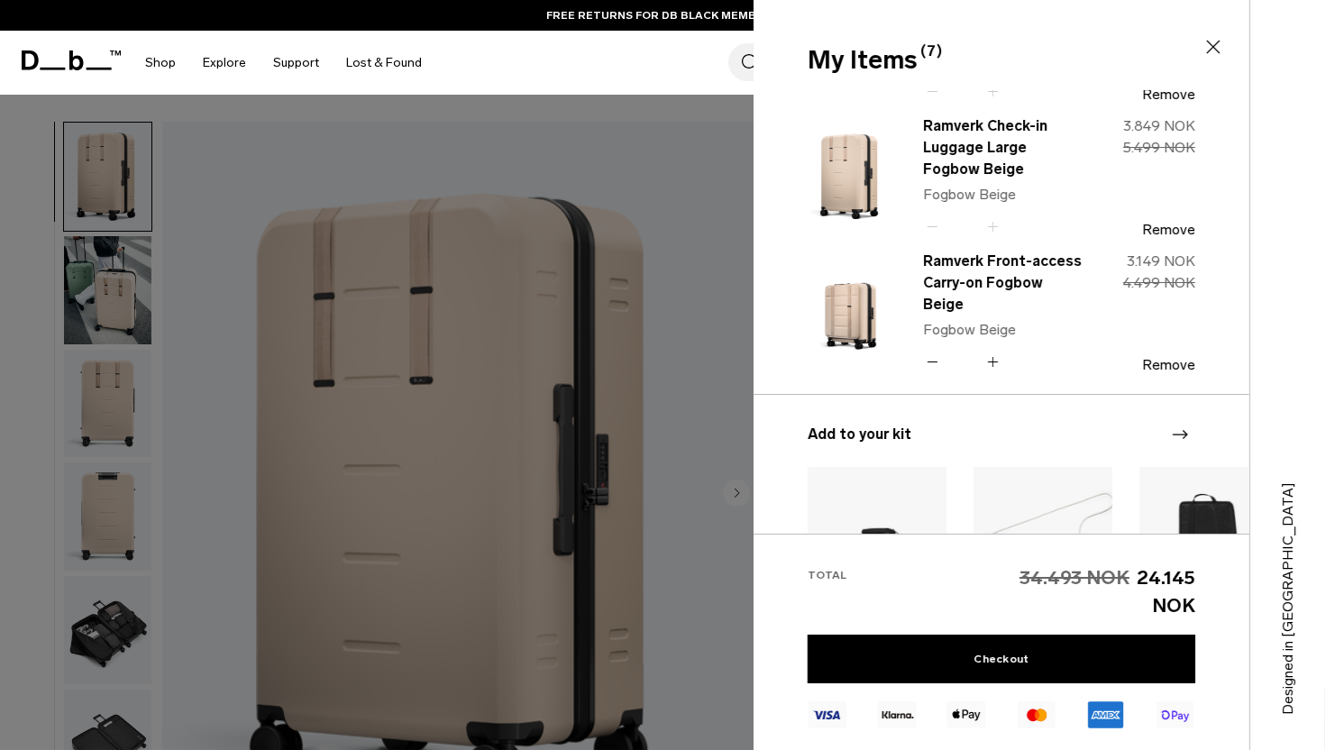
click at [995, 351] on icon at bounding box center [992, 362] width 17 height 26
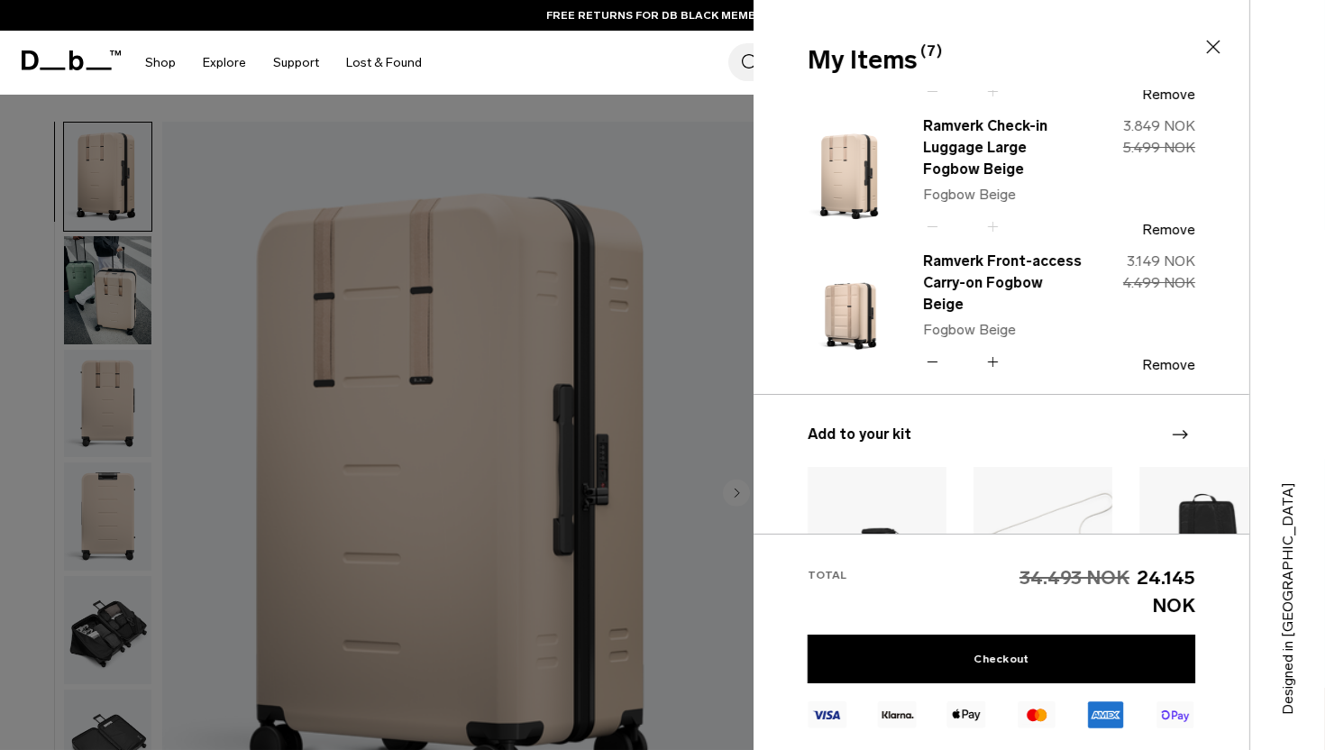
click at [995, 351] on icon at bounding box center [992, 362] width 17 height 26
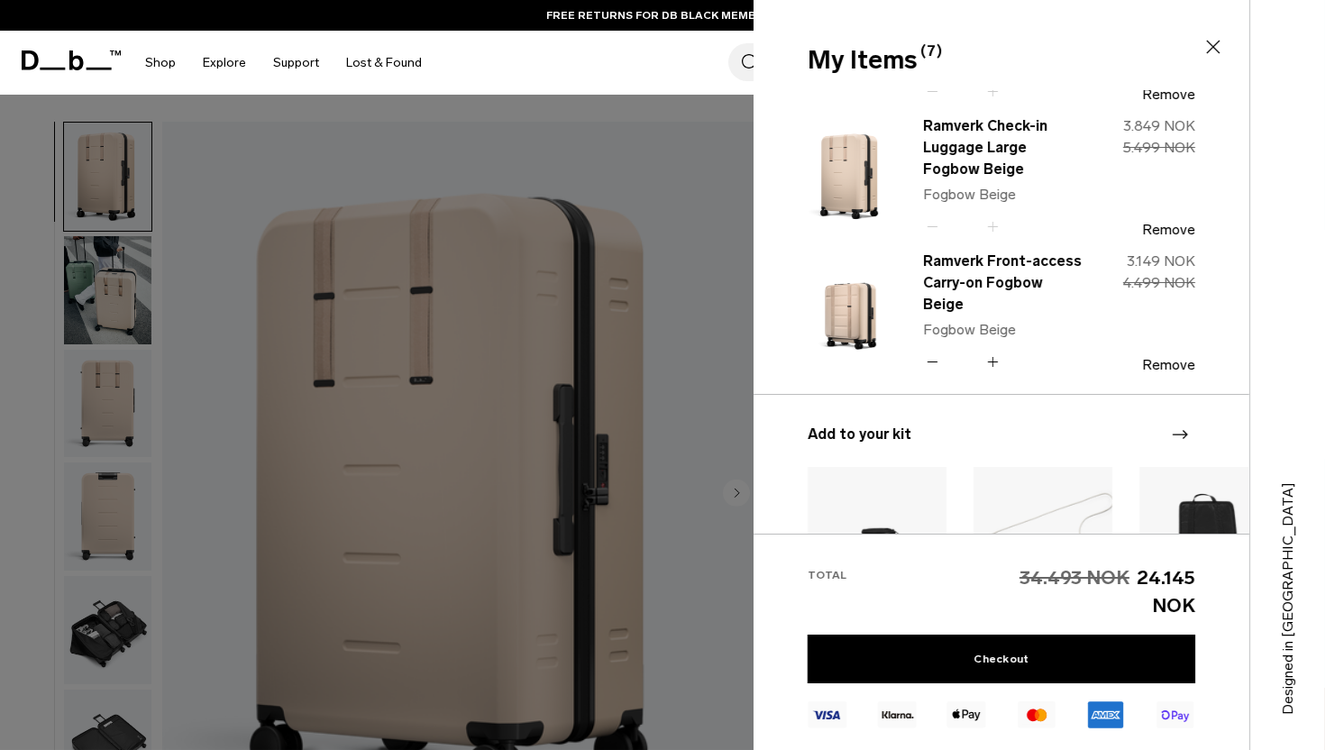
click at [995, 351] on icon at bounding box center [992, 362] width 17 height 26
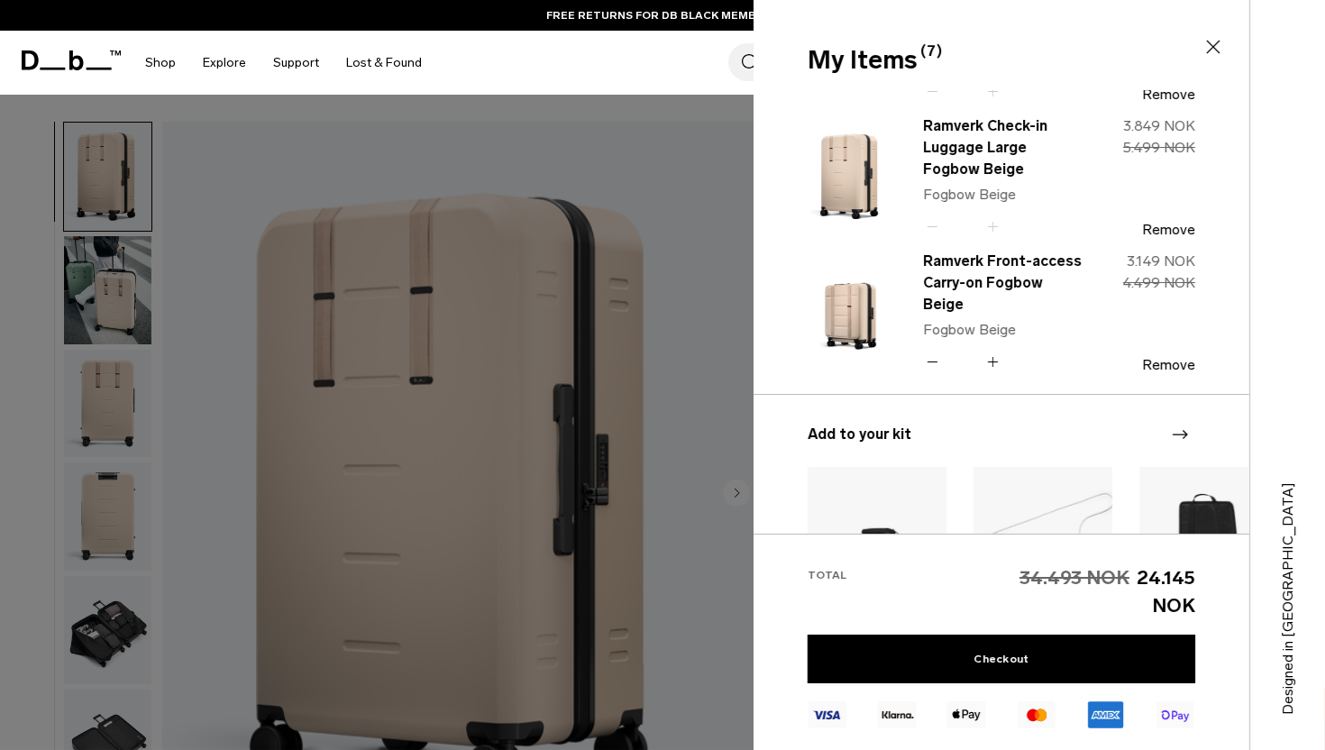
click at [995, 351] on icon at bounding box center [992, 362] width 17 height 26
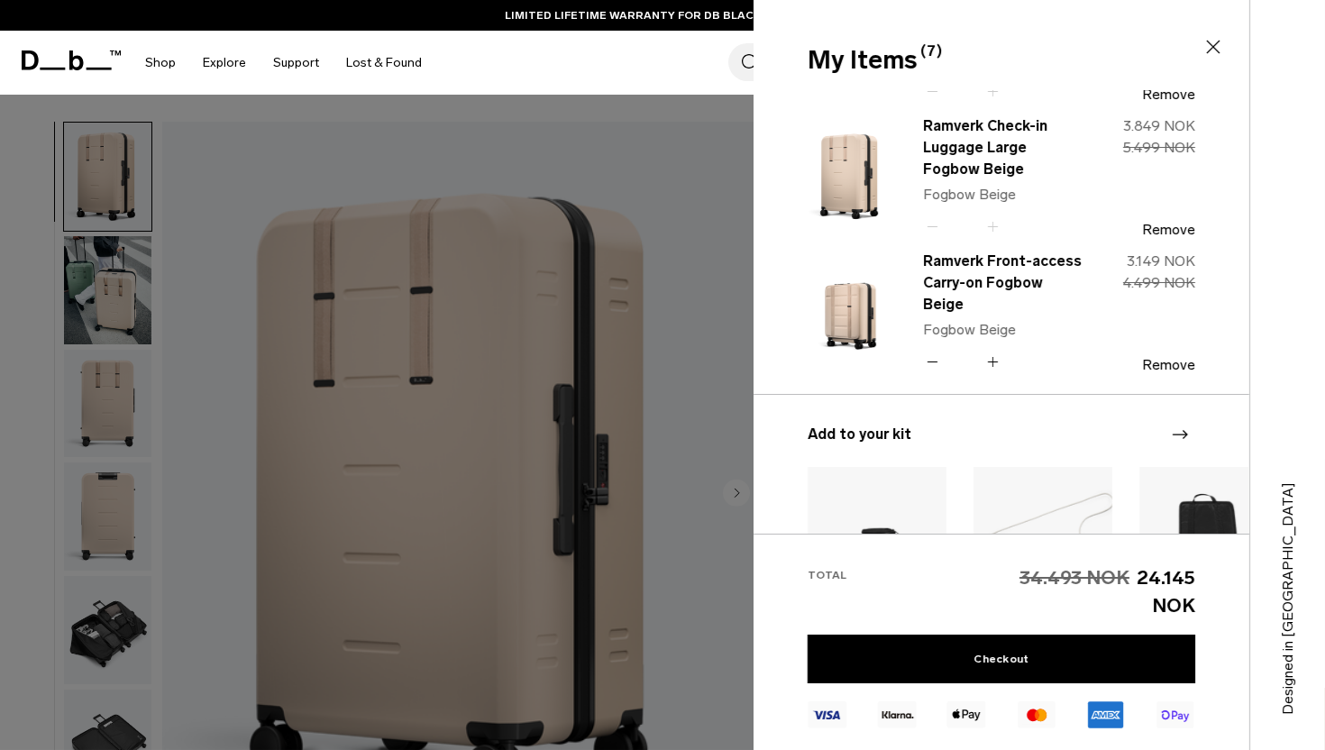
click at [995, 351] on icon at bounding box center [992, 362] width 17 height 26
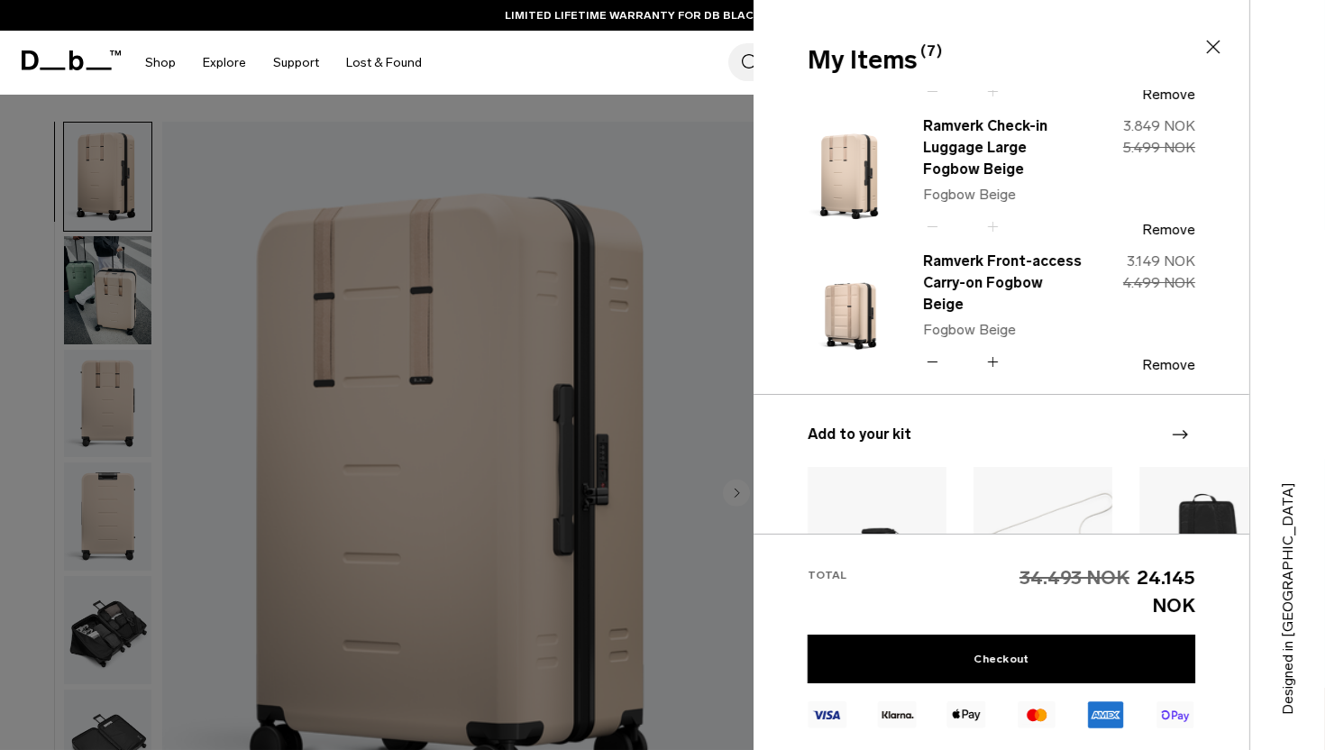
click at [995, 351] on icon at bounding box center [992, 362] width 17 height 26
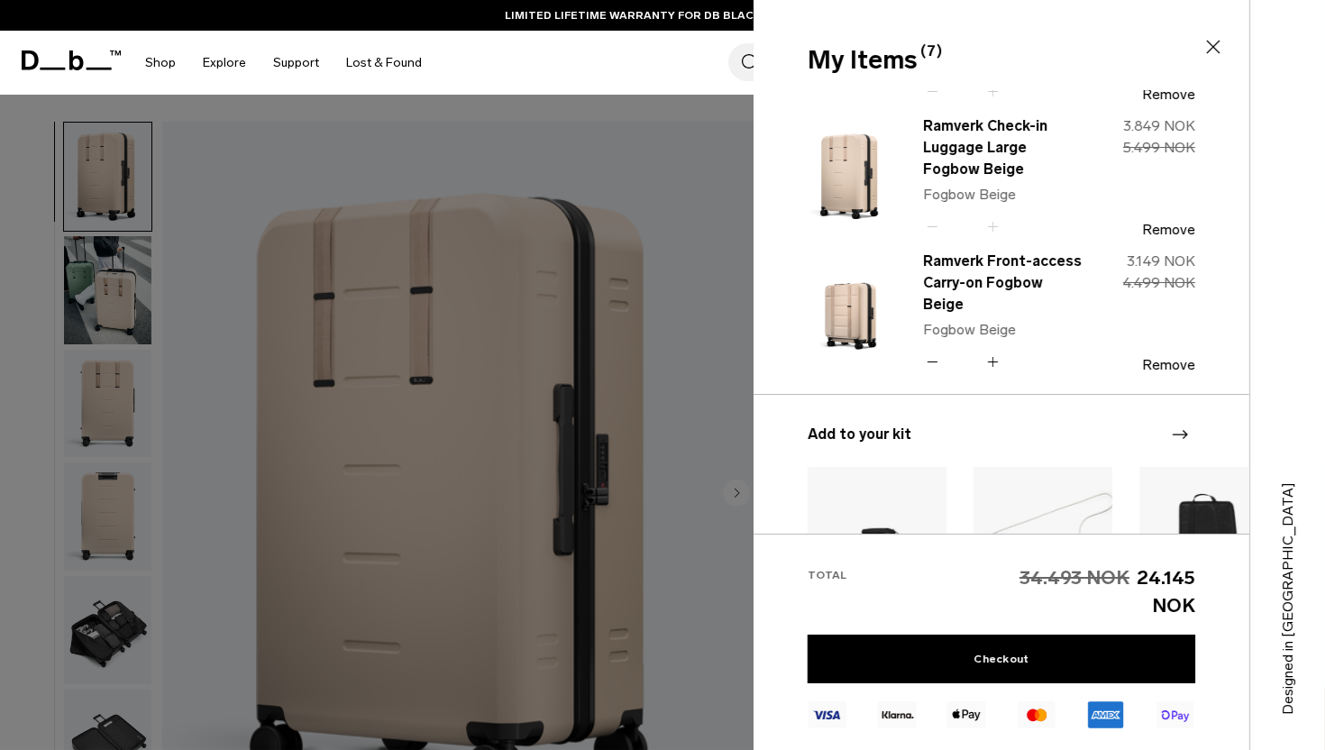
click at [995, 351] on icon at bounding box center [992, 362] width 17 height 26
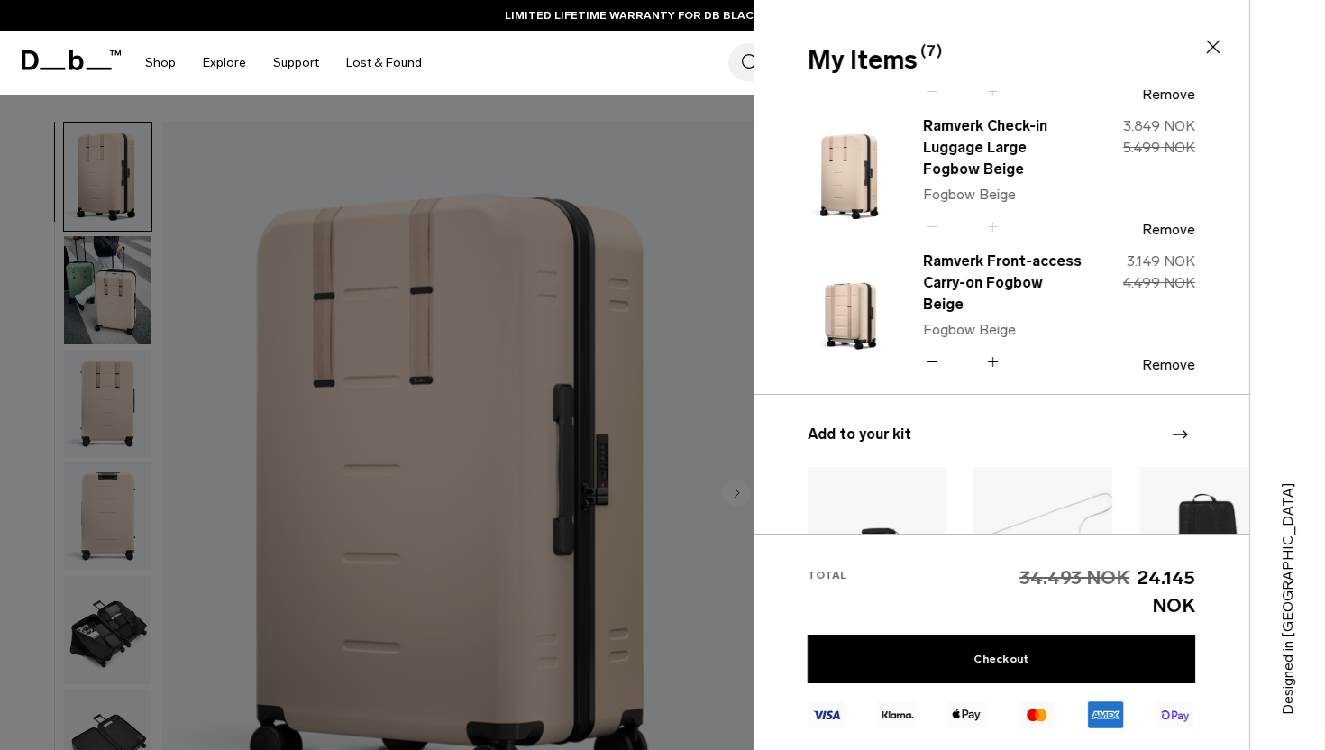
click at [995, 351] on icon at bounding box center [992, 362] width 17 height 26
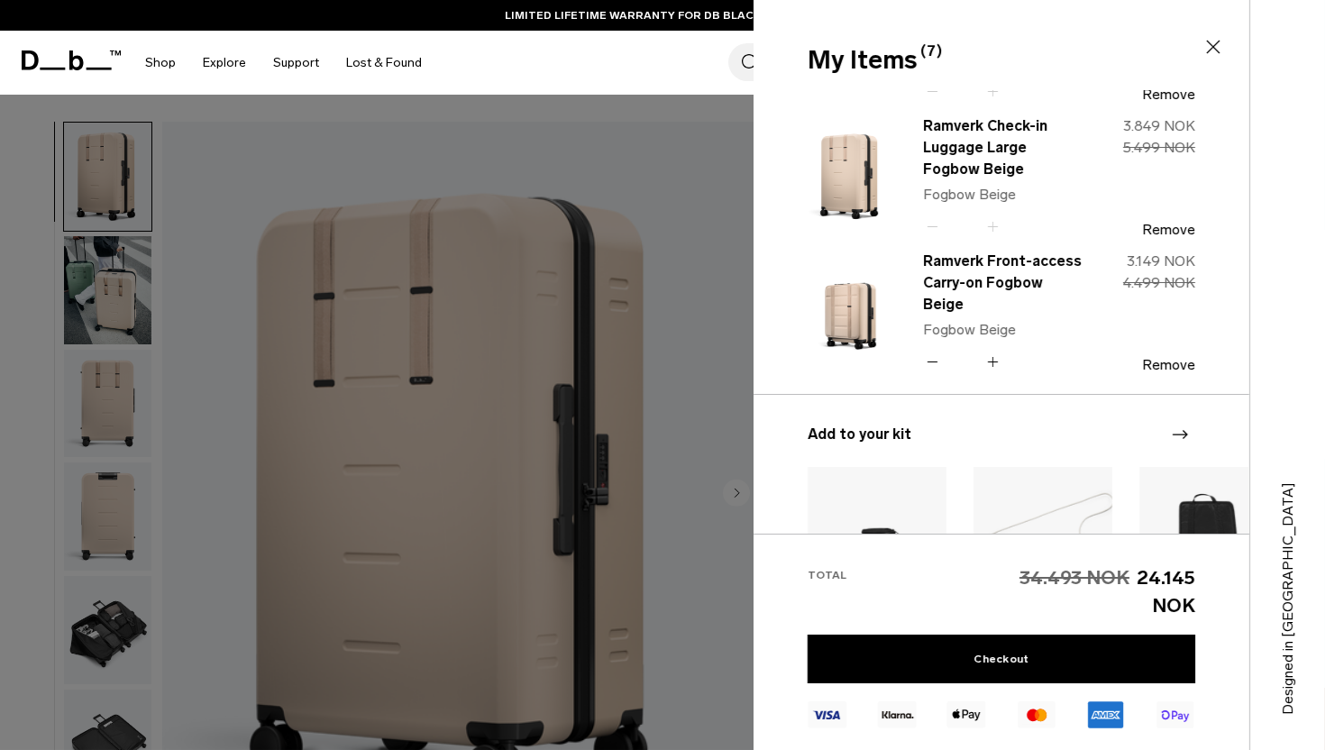
click at [995, 351] on icon at bounding box center [992, 362] width 17 height 26
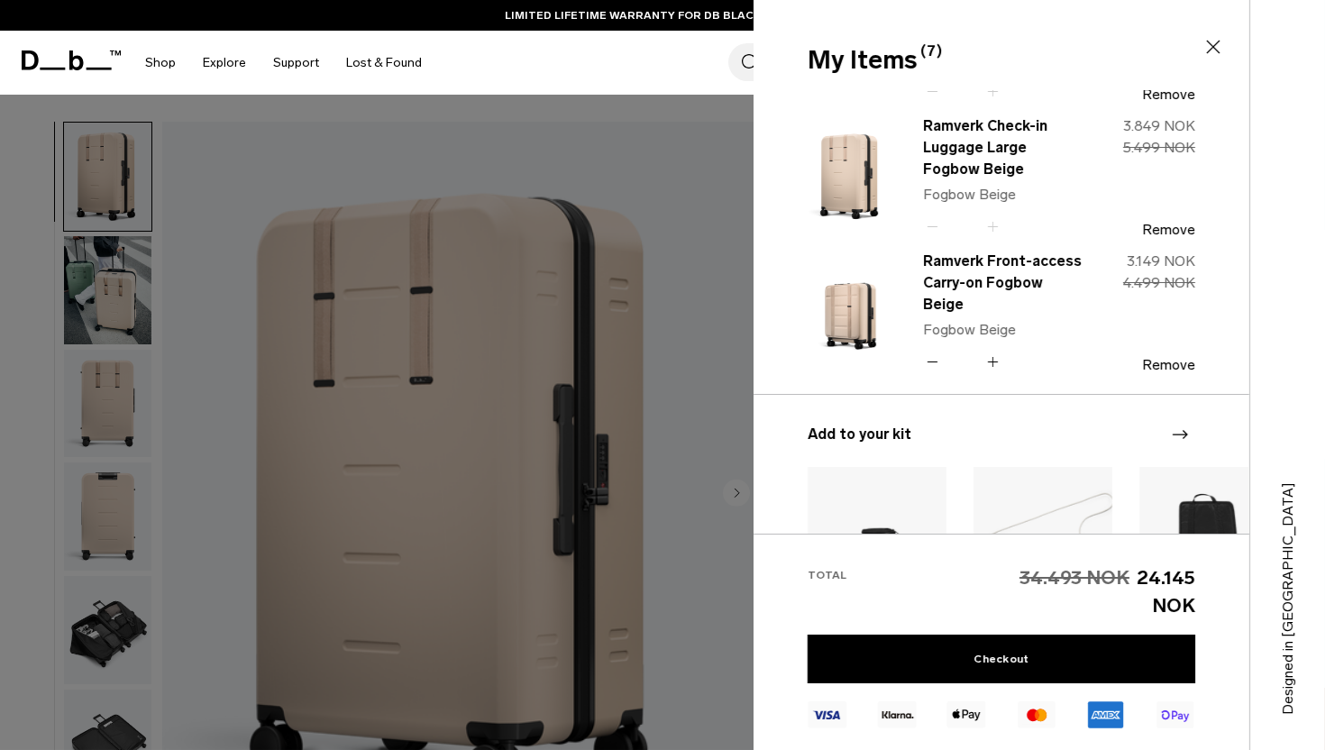
click at [995, 351] on icon at bounding box center [992, 362] width 17 height 26
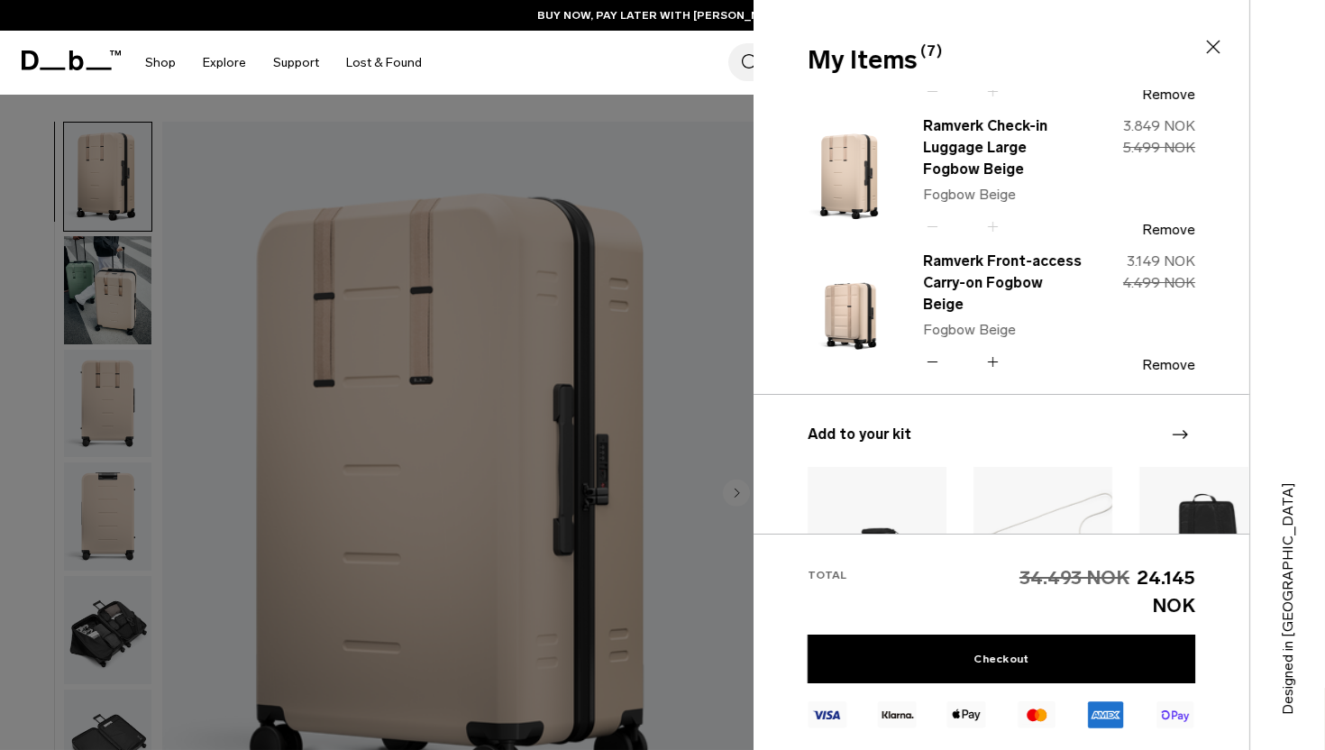
click at [995, 351] on icon at bounding box center [992, 362] width 17 height 26
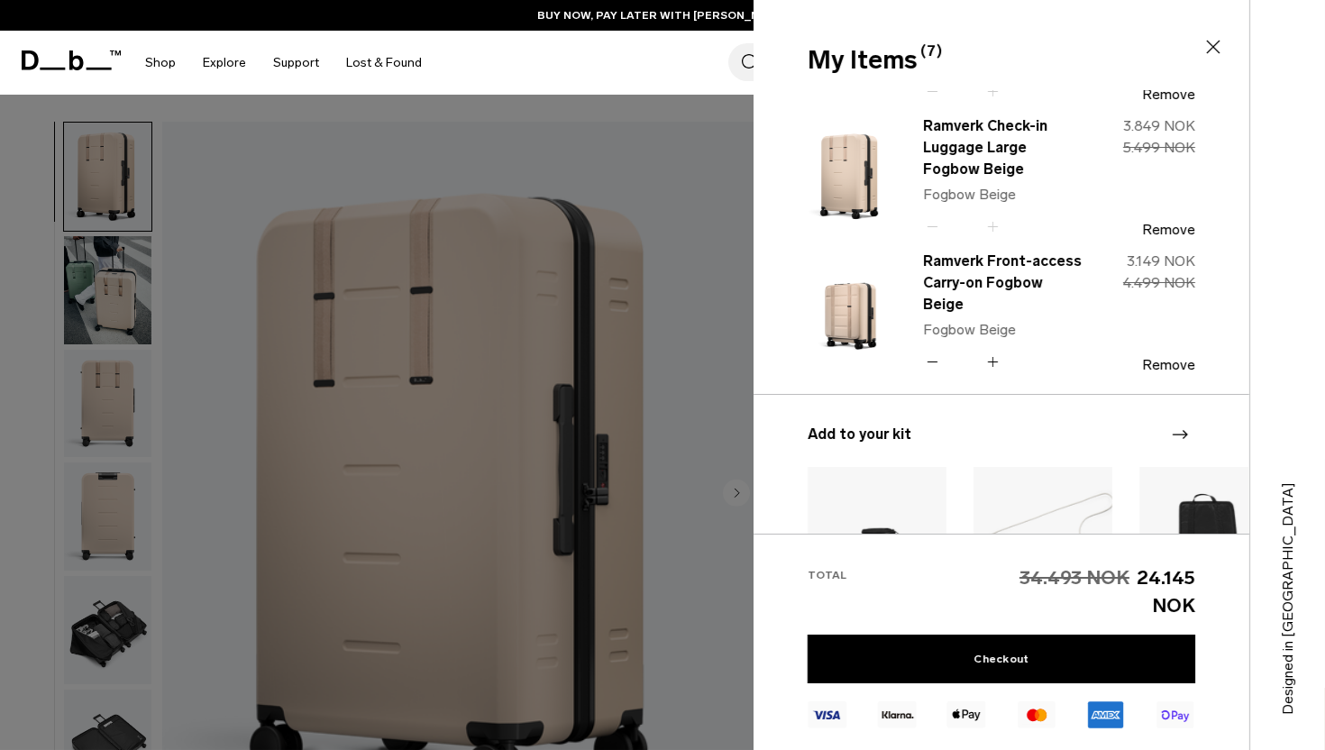
click at [995, 351] on icon at bounding box center [992, 362] width 17 height 26
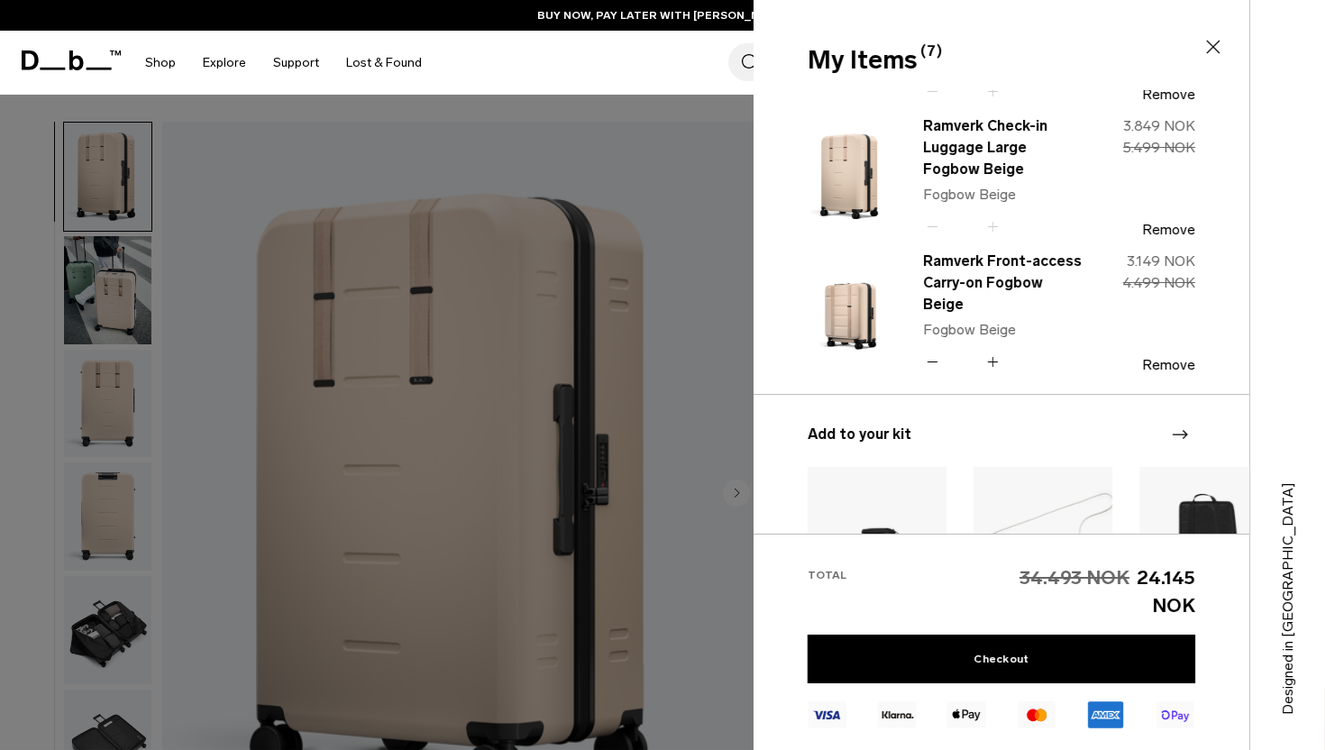
click at [995, 351] on icon at bounding box center [992, 362] width 17 height 26
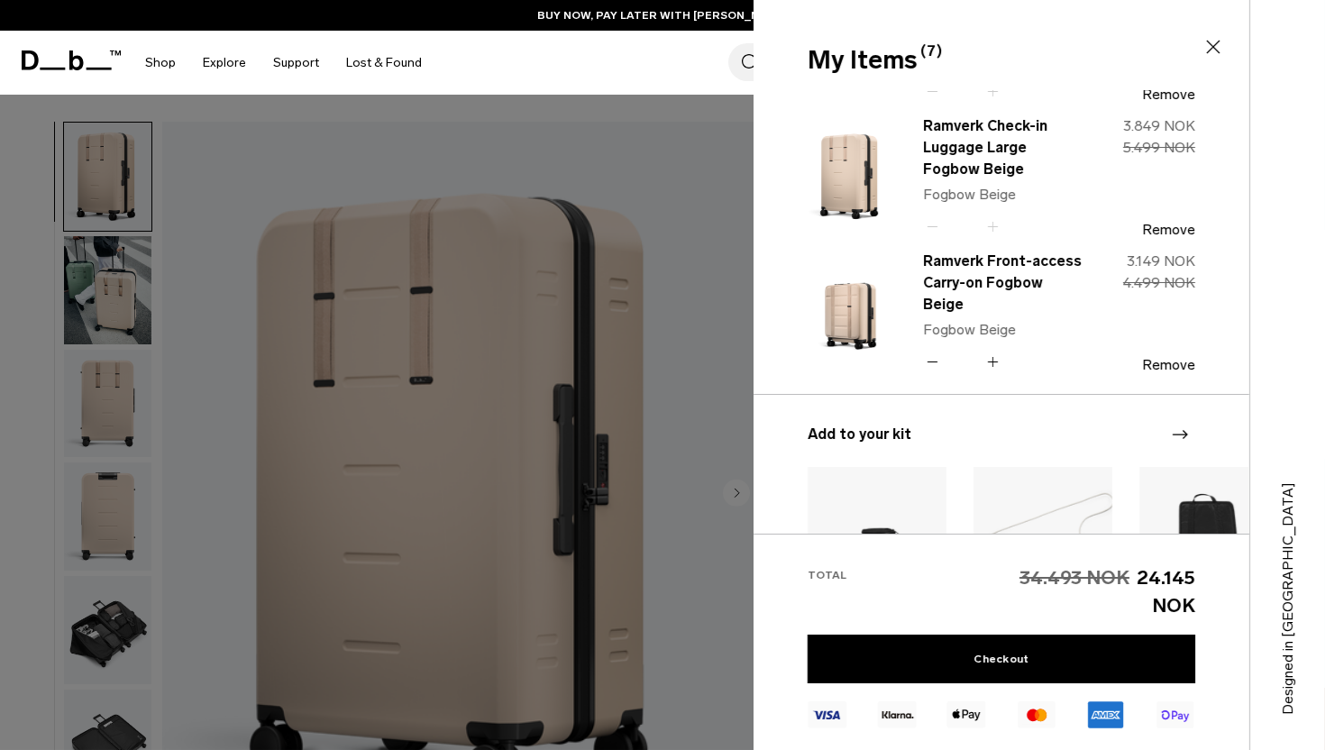
click at [995, 351] on icon at bounding box center [992, 362] width 17 height 26
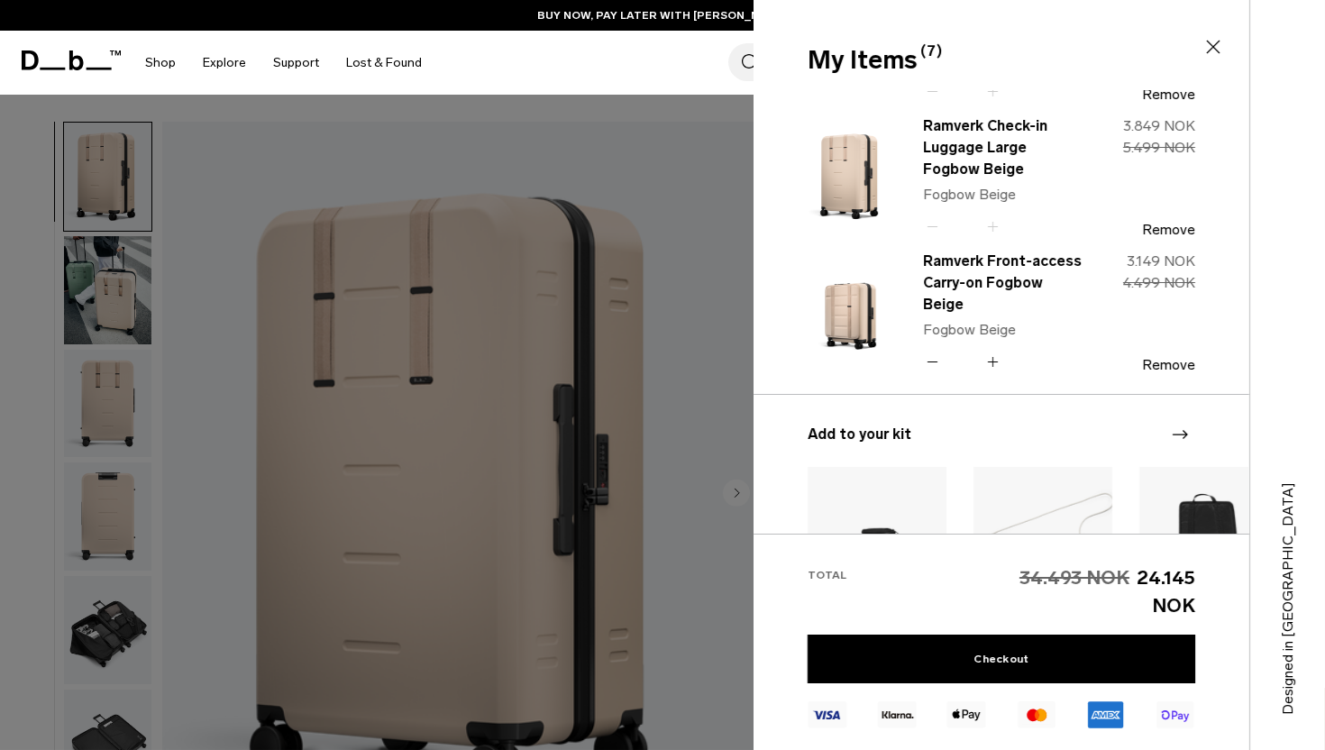
click at [995, 351] on icon at bounding box center [992, 362] width 17 height 26
click at [995, 351] on div "Ramverk Check-in Luggage Large Fogbow Beige Fogbow Beige Quantity - * + 384930 …" at bounding box center [1001, 311] width 496 height 443
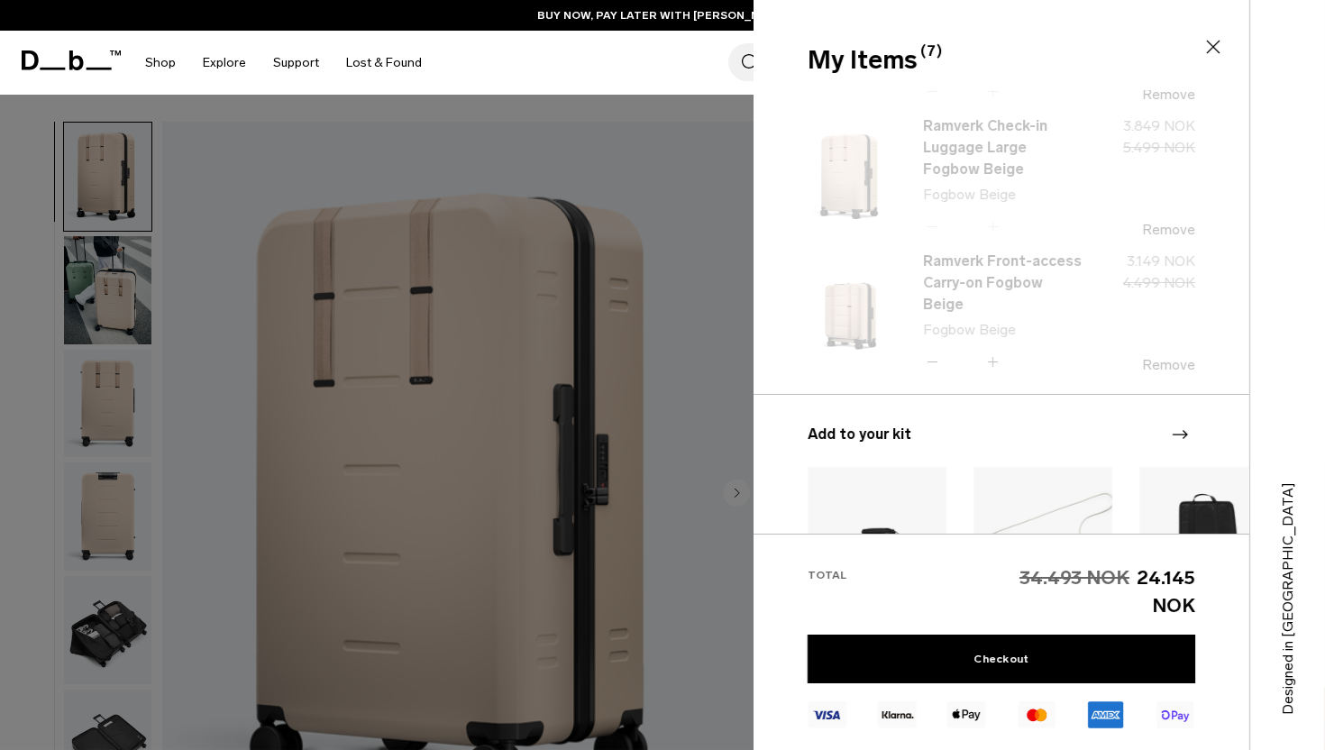
click at [995, 351] on div "Ramverk Check-in Luggage Large Fogbow Beige Fogbow Beige Quantity - * + 384930 …" at bounding box center [1001, 311] width 496 height 443
click at [1082, 461] on div "Add to your kit Hugger Wash Bag 599 NOK Black Out Add Roamer Pro Sling Bag 6L 8…" at bounding box center [1001, 604] width 496 height 360
click at [1209, 54] on icon at bounding box center [1213, 47] width 22 height 22
